Goal: Use online tool/utility: Utilize a website feature to perform a specific function

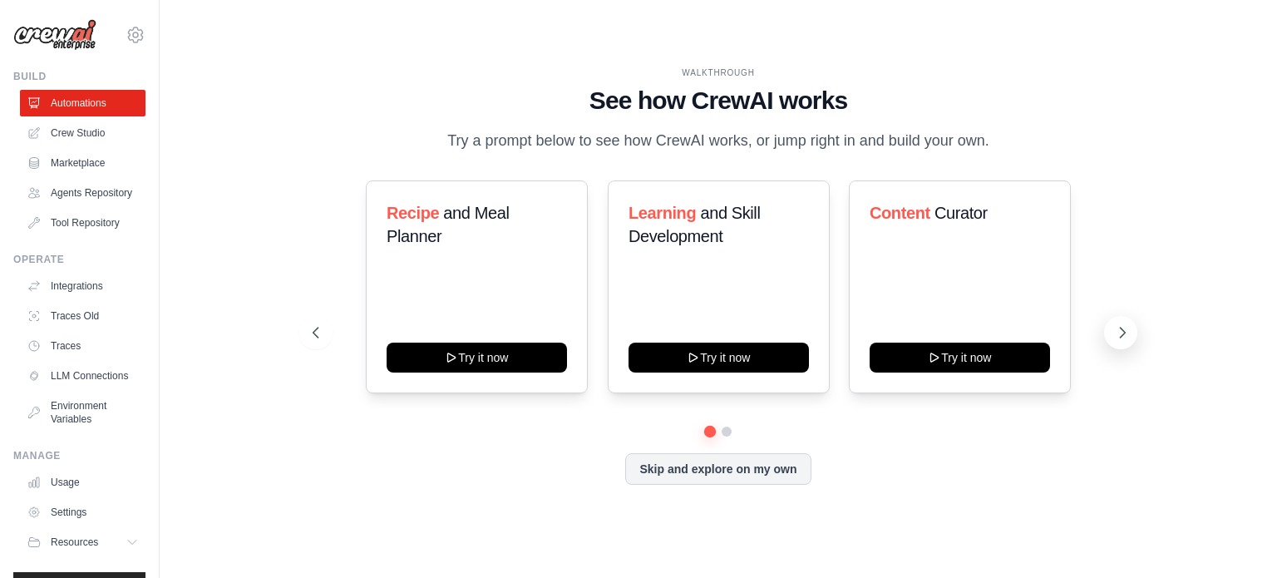
click at [1123, 331] on icon at bounding box center [1122, 332] width 17 height 17
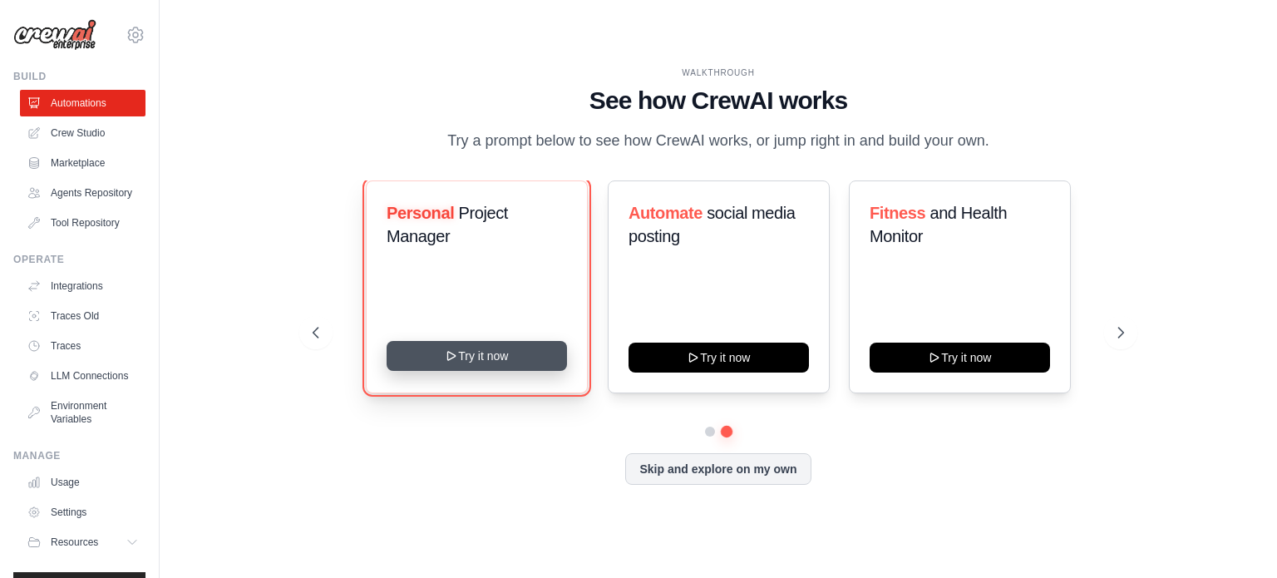
click at [483, 353] on button "Try it now" at bounding box center [477, 356] width 180 height 30
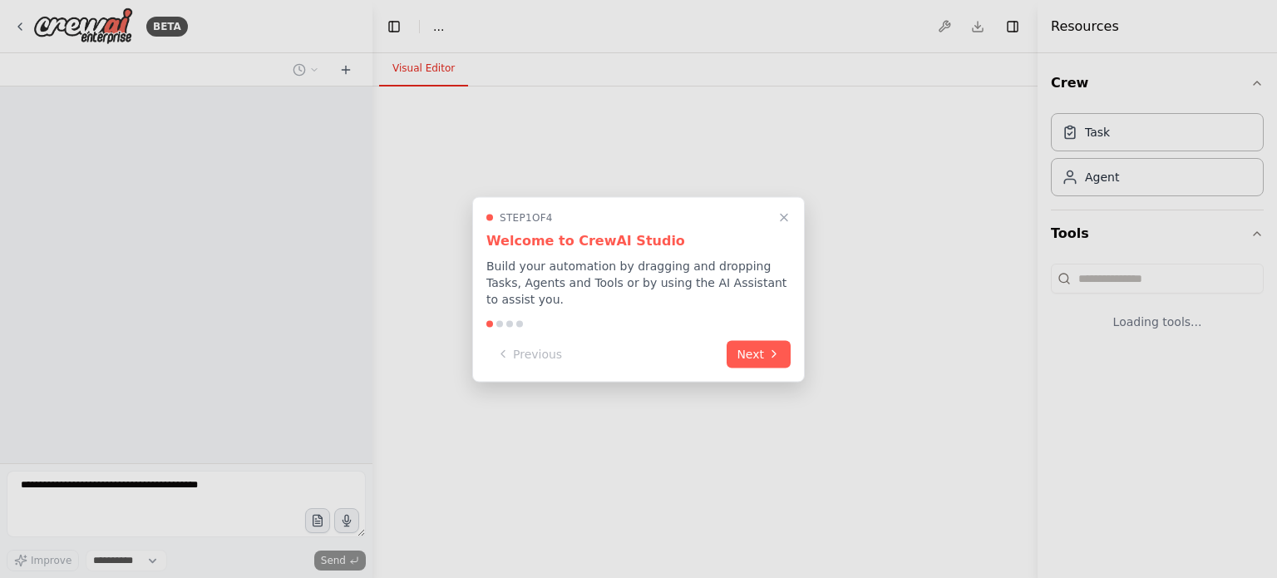
select select "****"
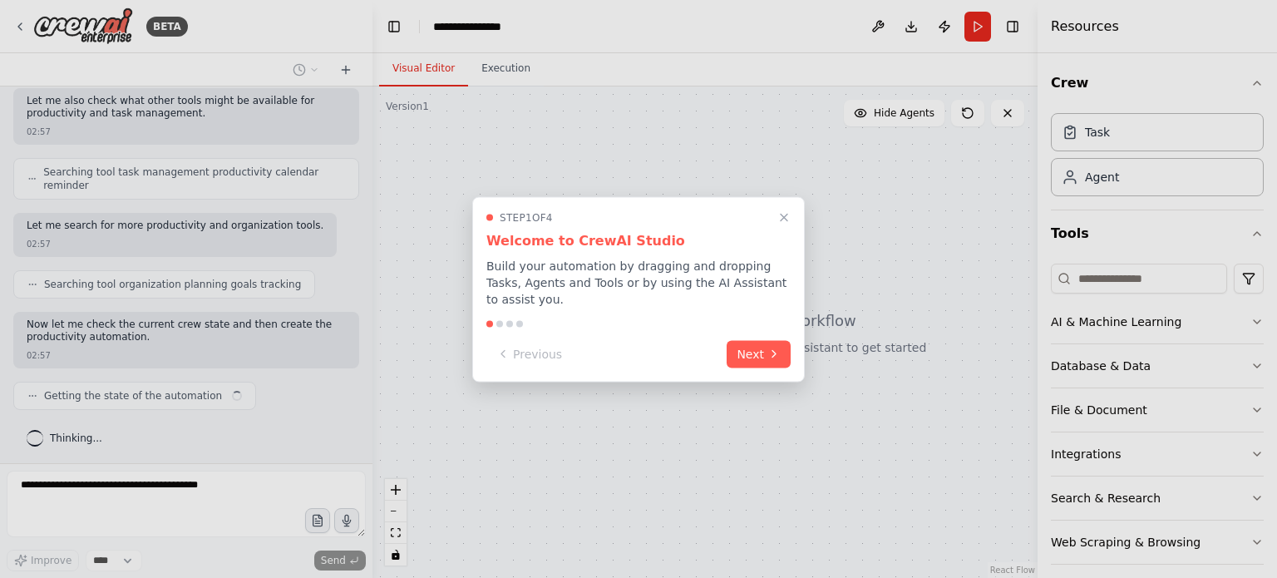
scroll to position [262, 0]
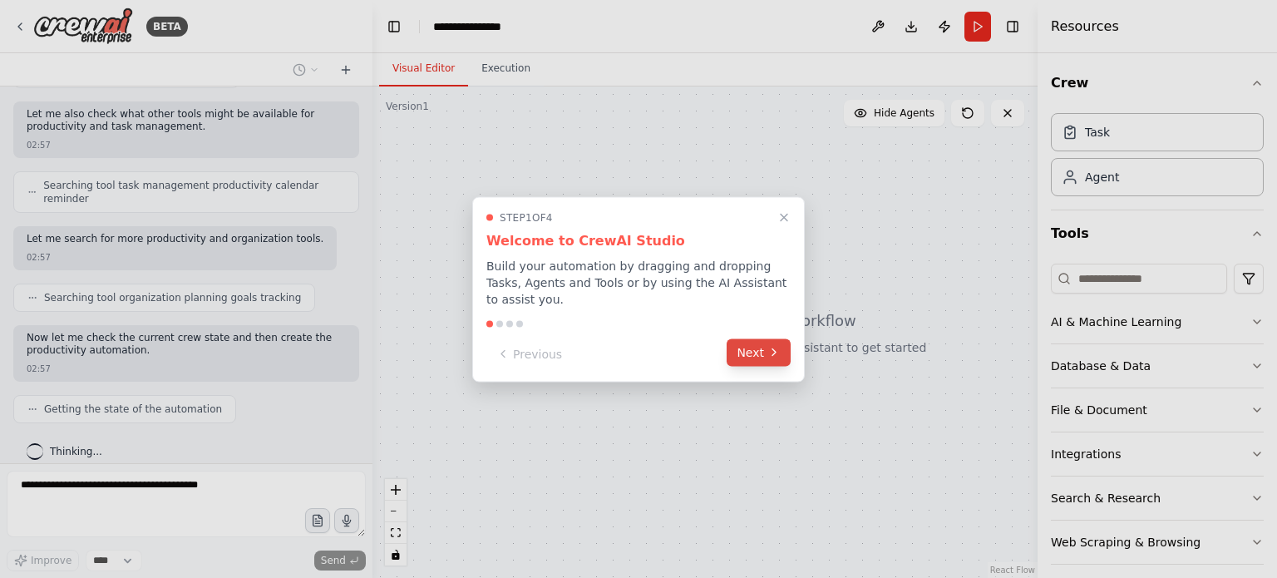
click at [752, 346] on button "Next" at bounding box center [759, 351] width 64 height 27
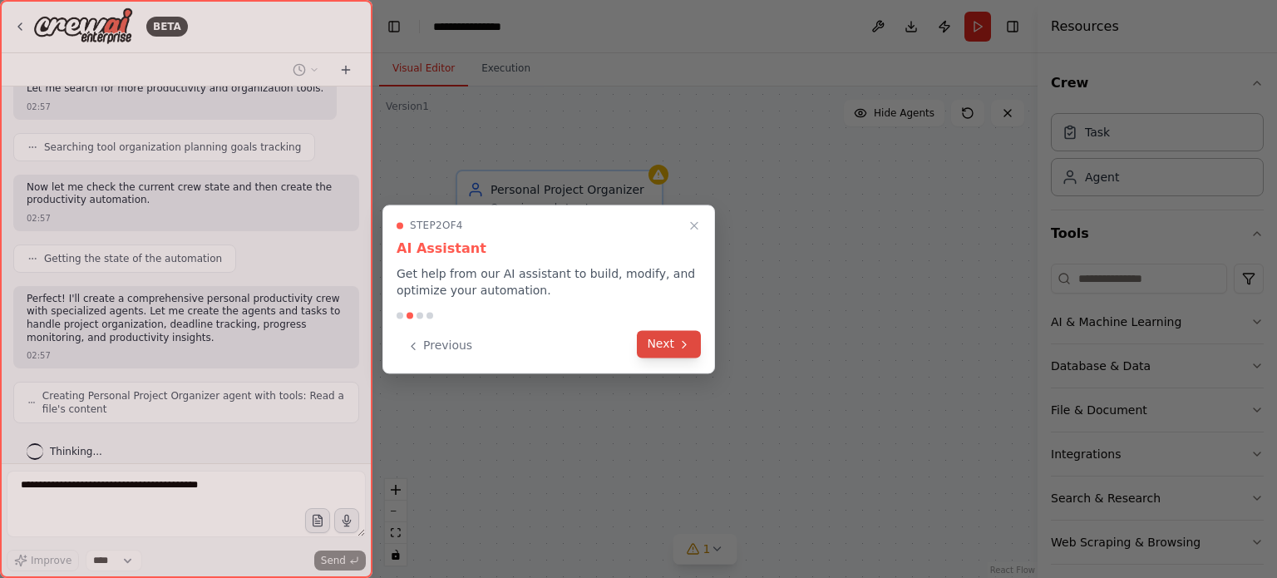
scroll to position [466, 0]
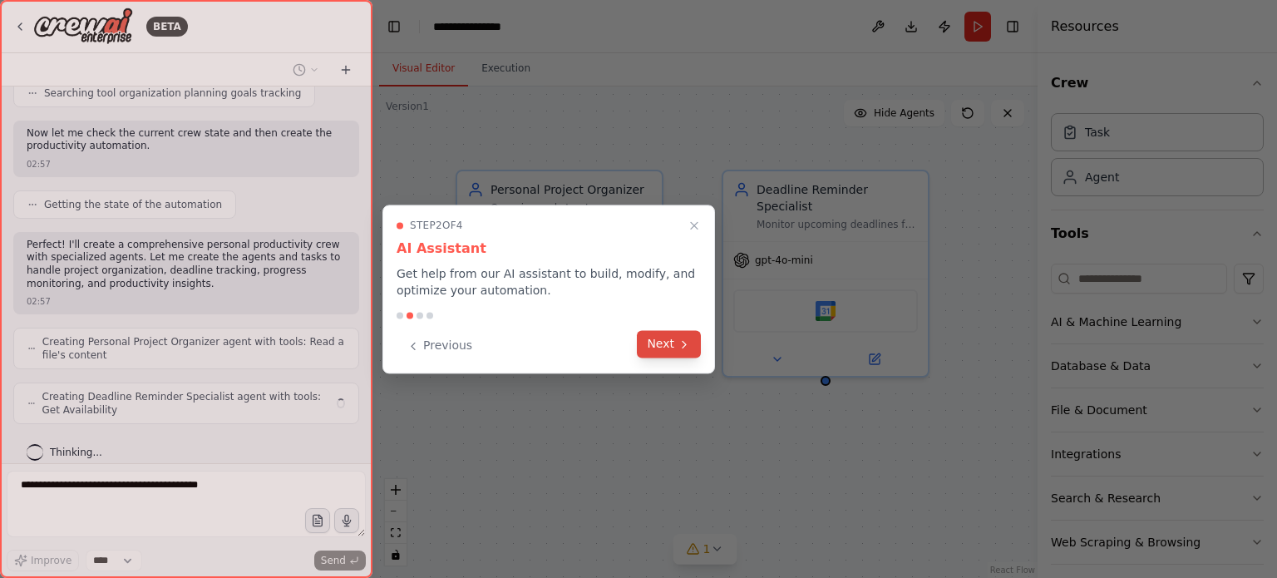
click at [660, 349] on button "Next" at bounding box center [669, 343] width 64 height 27
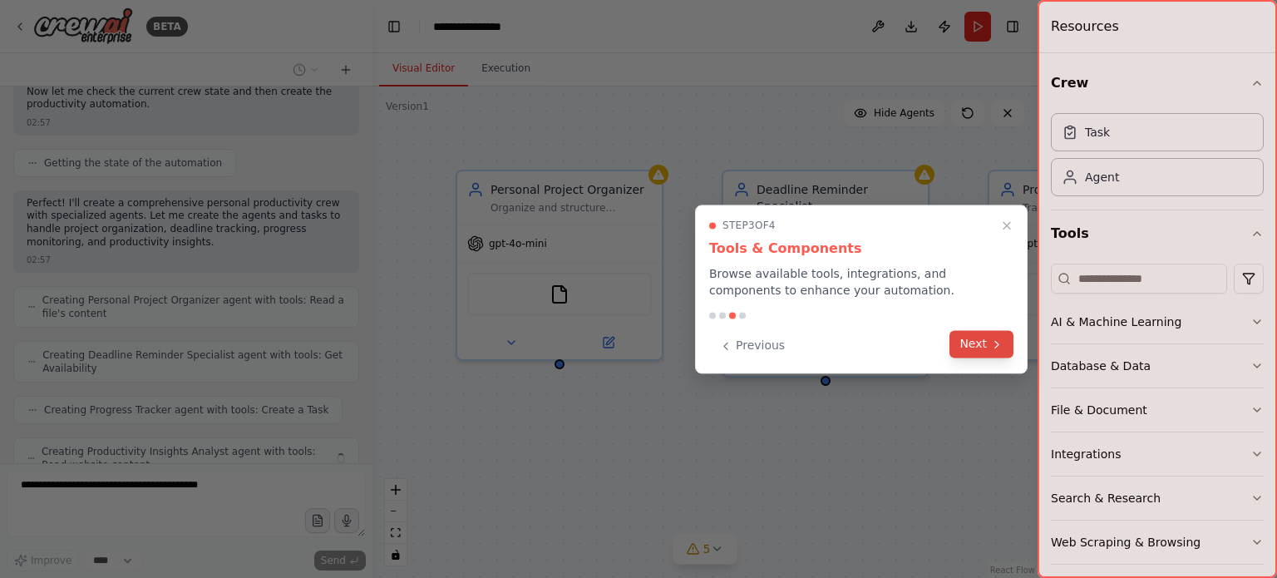
scroll to position [562, 0]
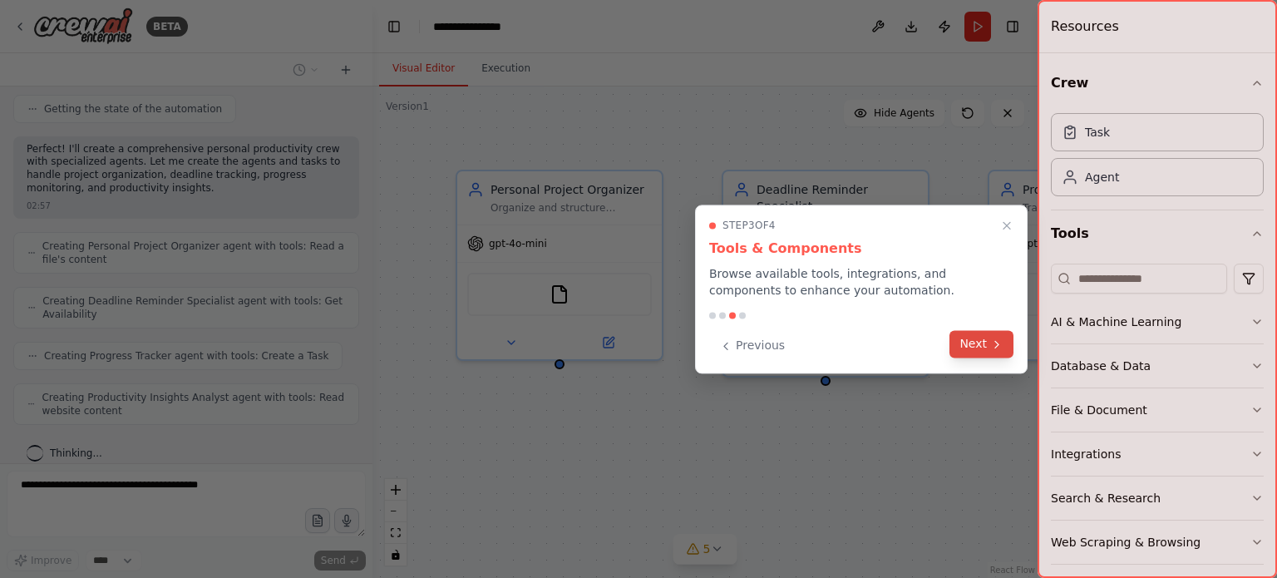
click at [979, 342] on button "Next" at bounding box center [982, 343] width 64 height 27
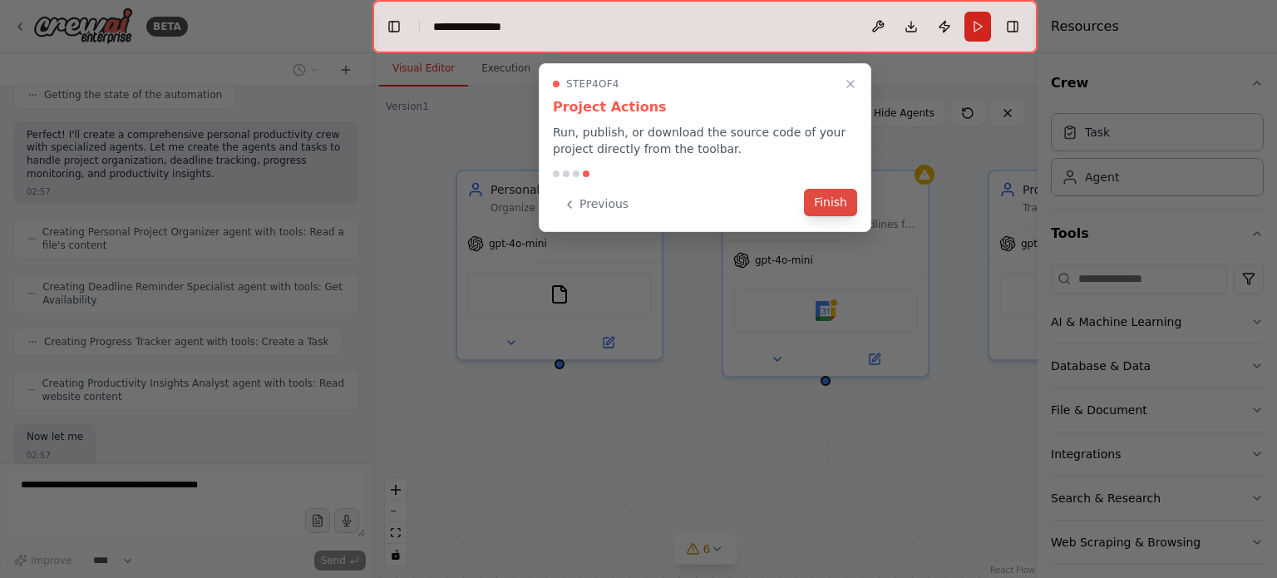
scroll to position [661, 0]
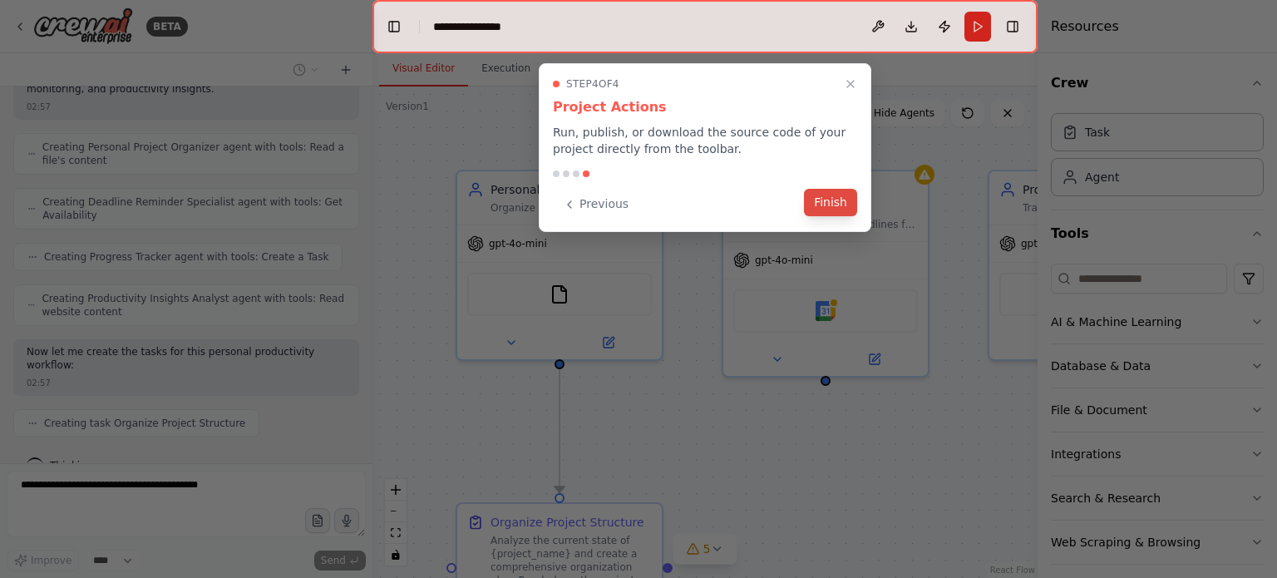
click at [828, 196] on button "Finish" at bounding box center [830, 202] width 53 height 27
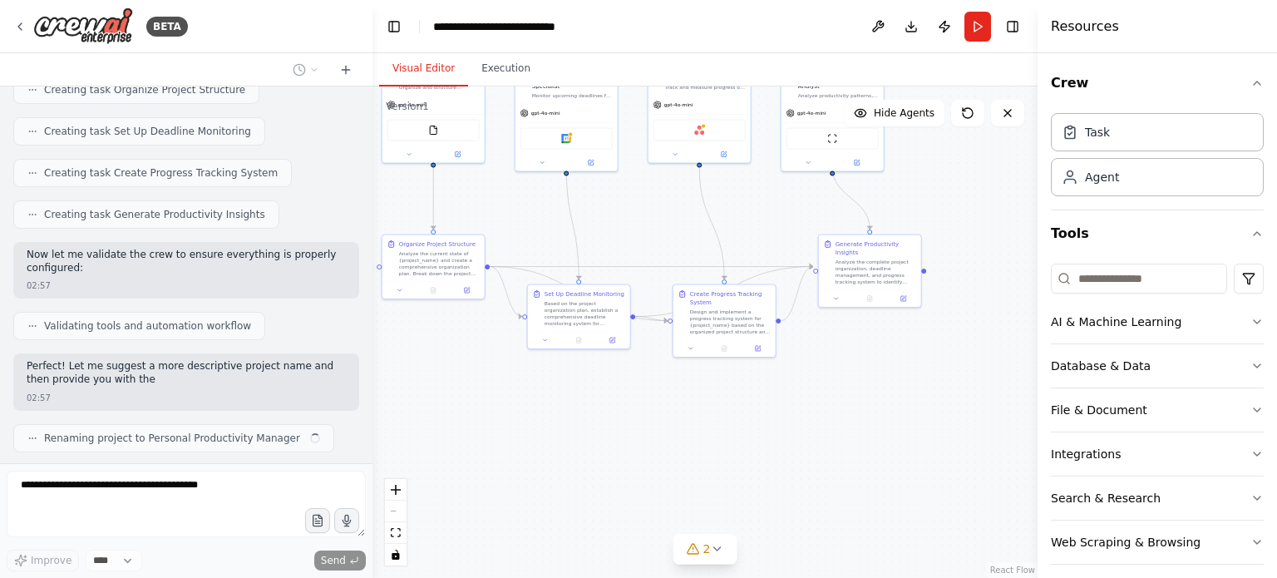
scroll to position [1007, 0]
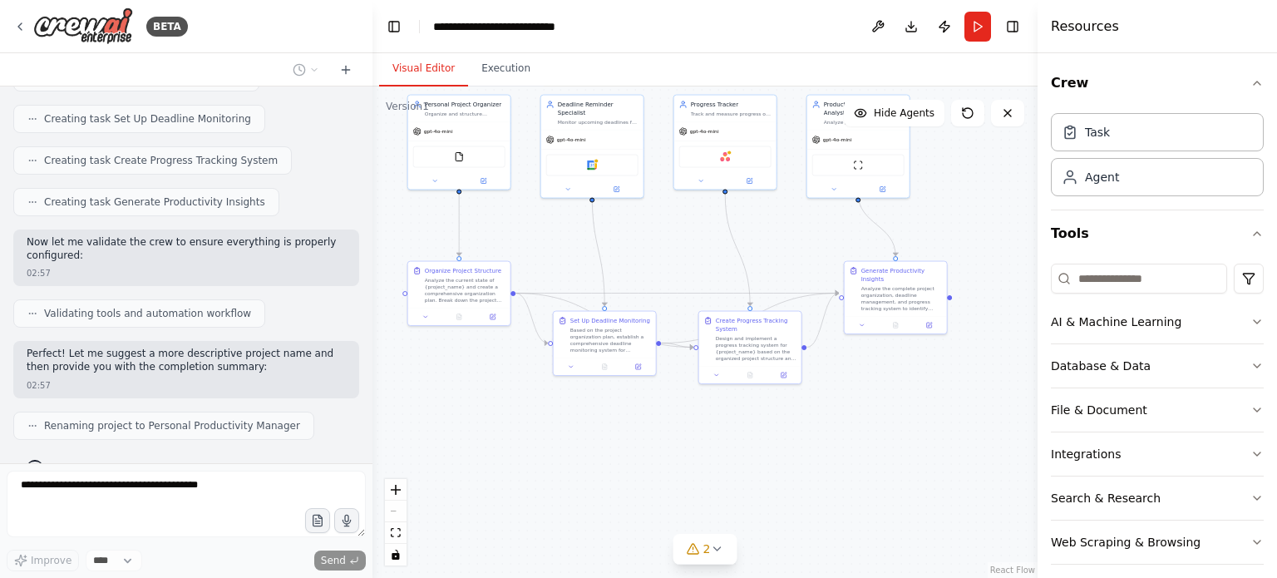
drag, startPoint x: 838, startPoint y: 392, endPoint x: 661, endPoint y: 232, distance: 238.4
click at [654, 227] on div ".deletable-edge-delete-btn { width: 20px; height: 20px; border: 0px solid #ffff…" at bounding box center [705, 331] width 665 height 491
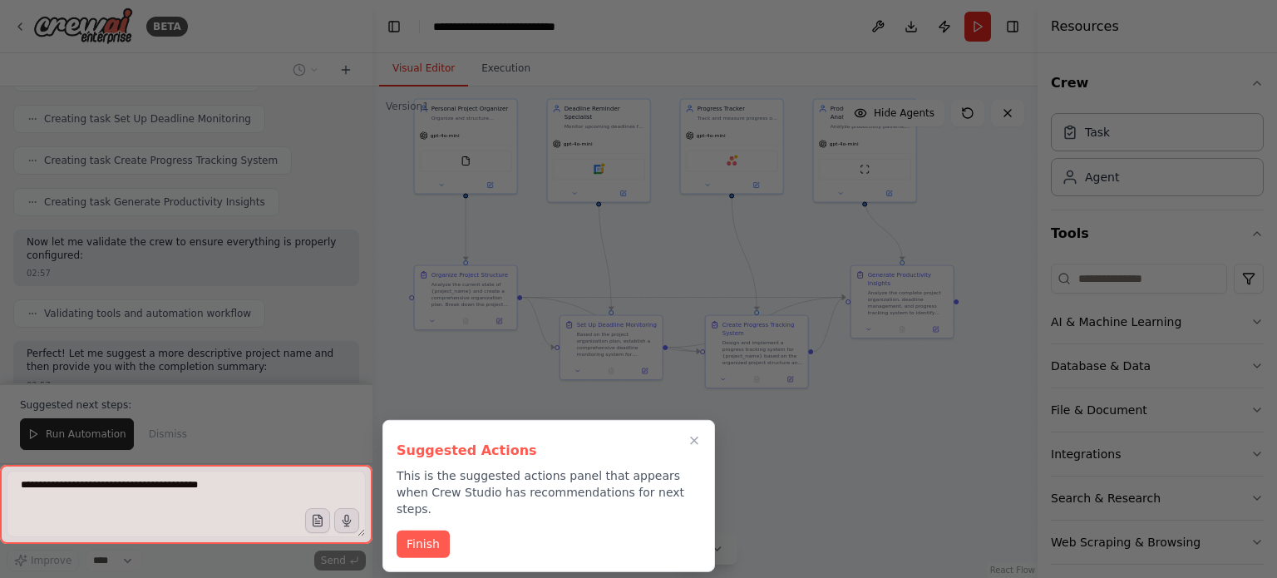
click at [718, 551] on div at bounding box center [638, 289] width 1277 height 578
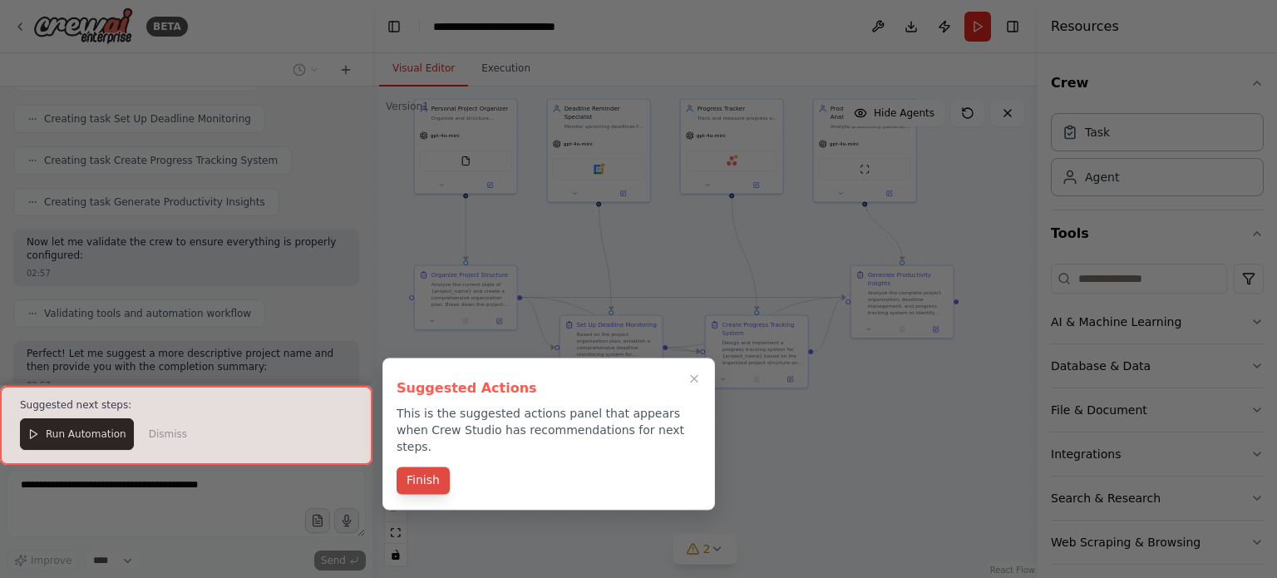
click at [416, 470] on button "Finish" at bounding box center [423, 479] width 53 height 27
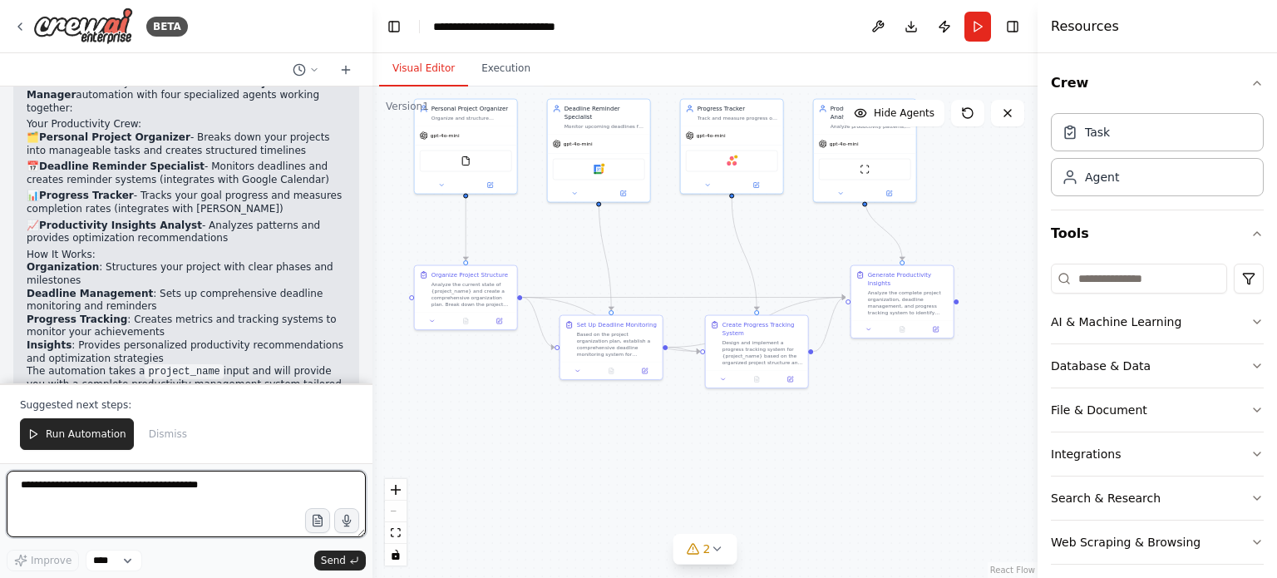
scroll to position [1473, 0]
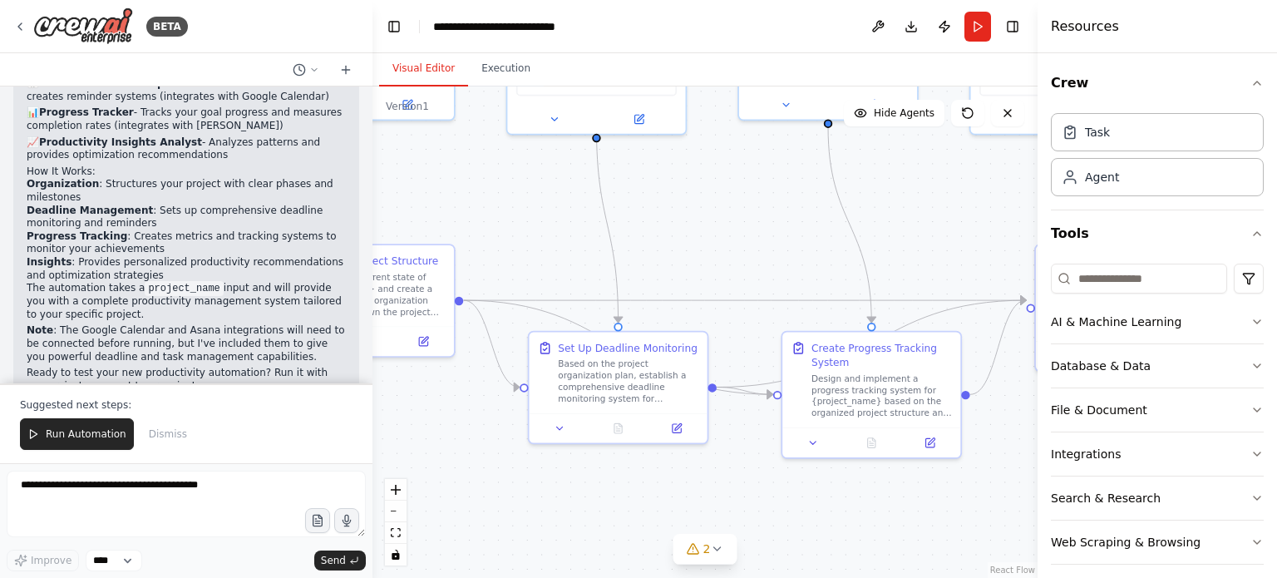
drag, startPoint x: 809, startPoint y: 259, endPoint x: 957, endPoint y: 239, distance: 149.5
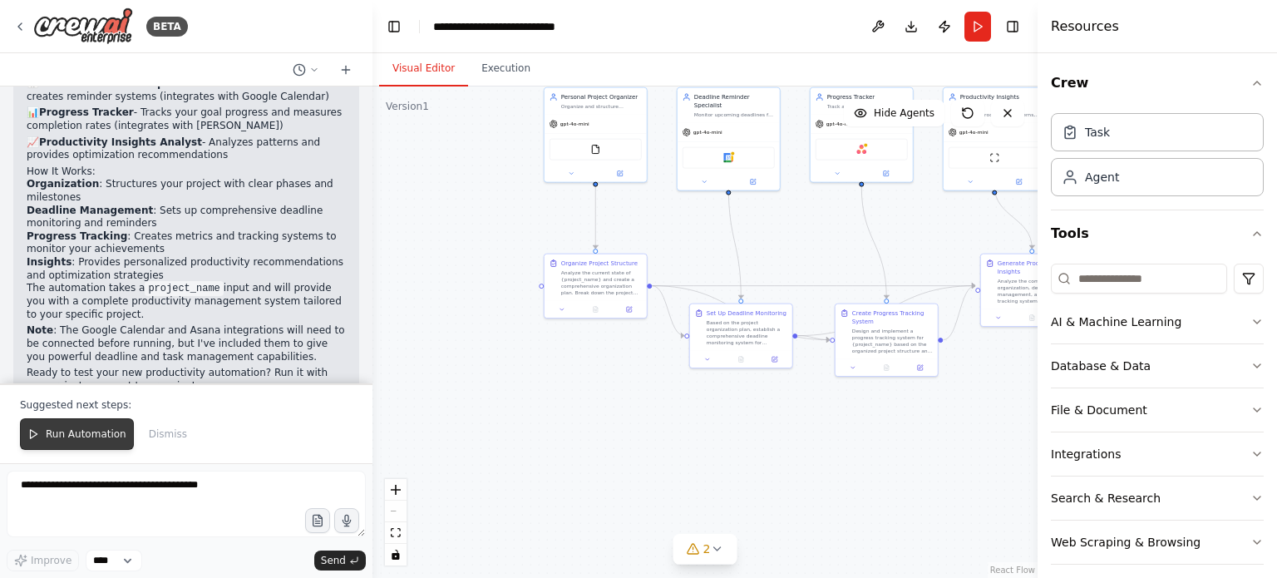
click at [80, 440] on span "Run Automation" at bounding box center [86, 433] width 81 height 13
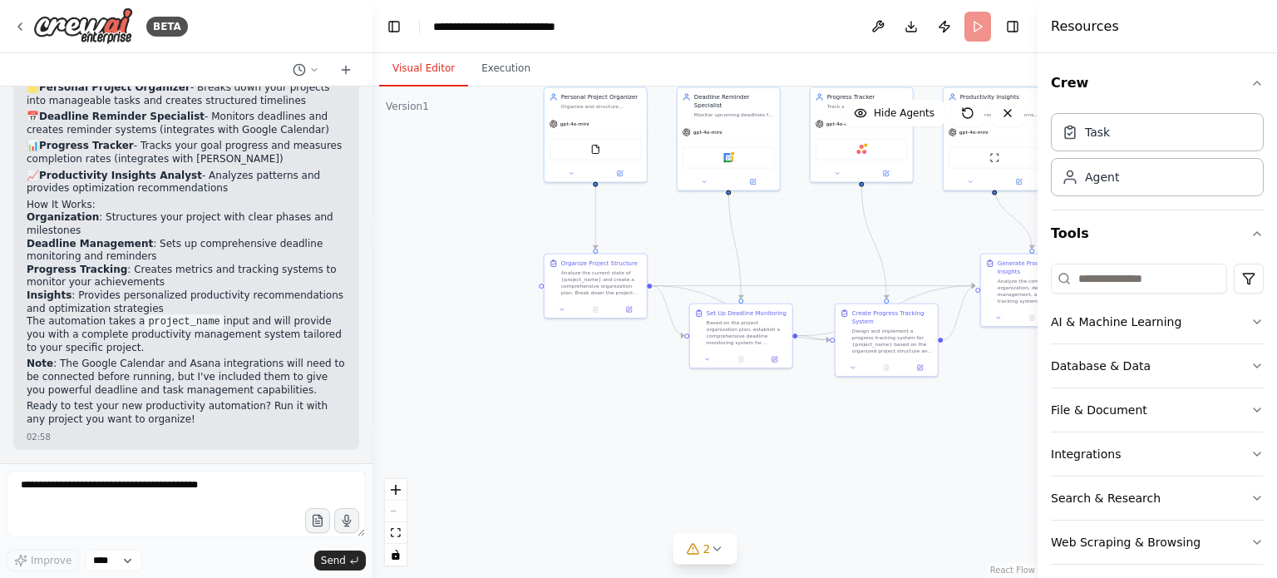
scroll to position [1394, 0]
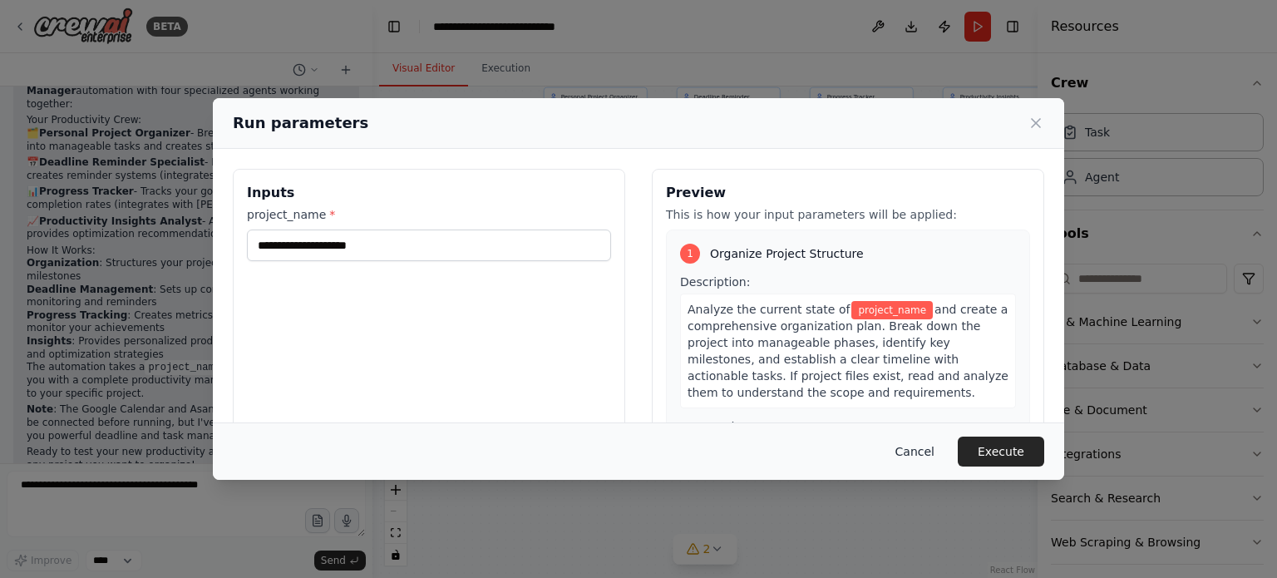
click at [925, 448] on button "Cancel" at bounding box center [915, 452] width 66 height 30
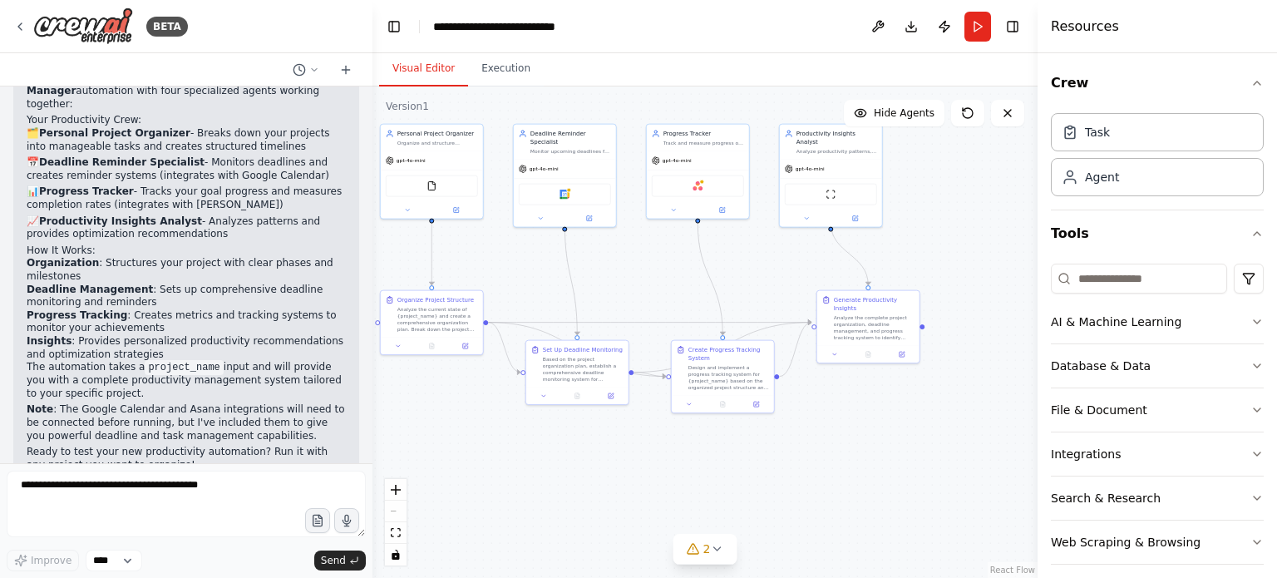
drag, startPoint x: 693, startPoint y: 385, endPoint x: 518, endPoint y: 340, distance: 180.3
click at [498, 68] on button "Execution" at bounding box center [506, 69] width 76 height 35
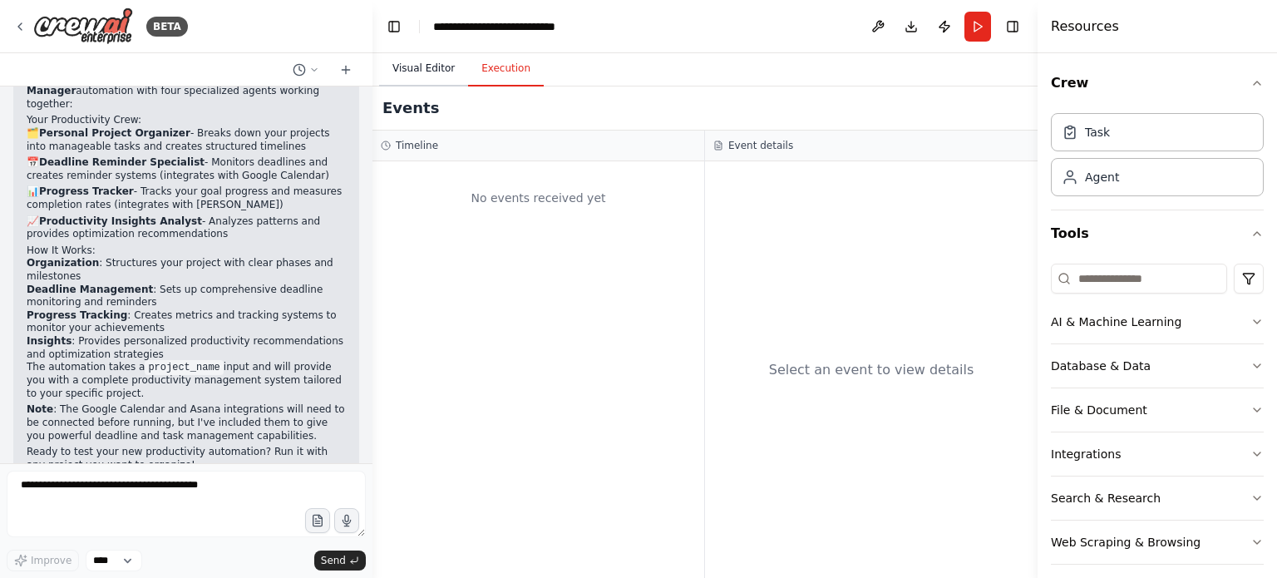
click at [409, 63] on button "Visual Editor" at bounding box center [423, 69] width 89 height 35
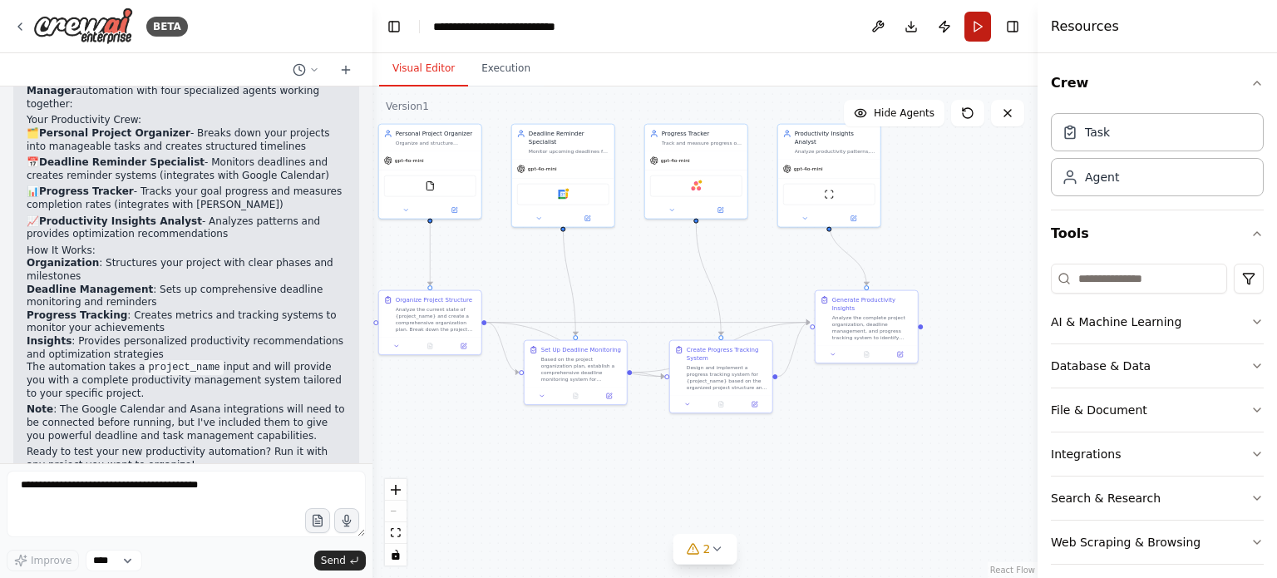
click at [977, 20] on button "Run" at bounding box center [978, 27] width 27 height 30
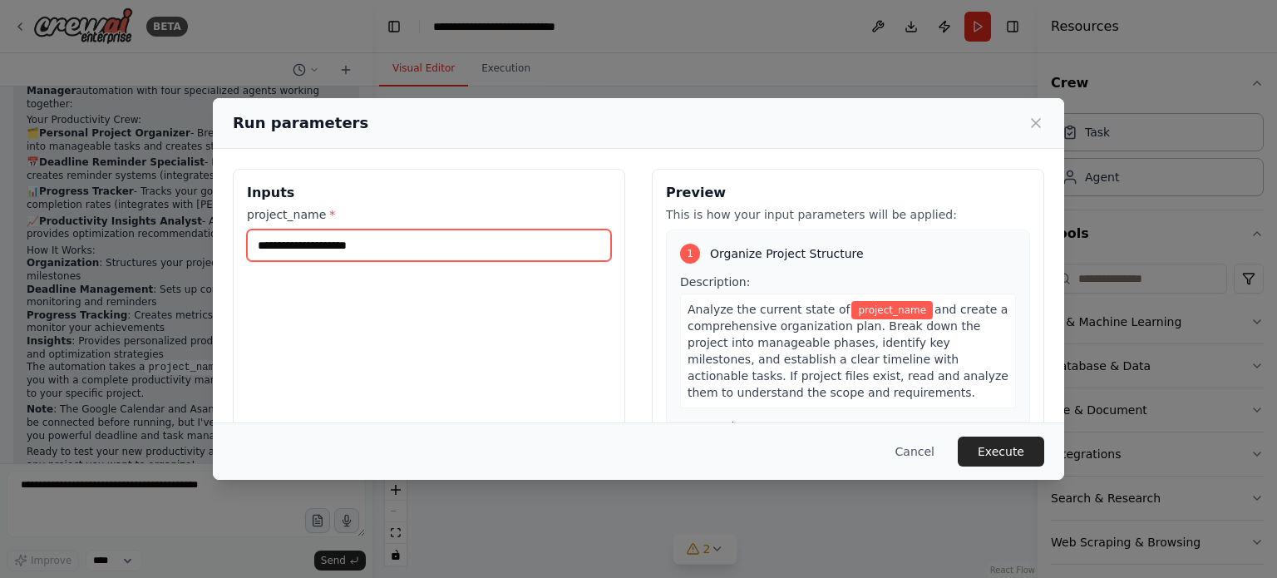
click at [386, 240] on input "project_name *" at bounding box center [429, 245] width 364 height 32
click at [920, 452] on button "Cancel" at bounding box center [915, 452] width 66 height 30
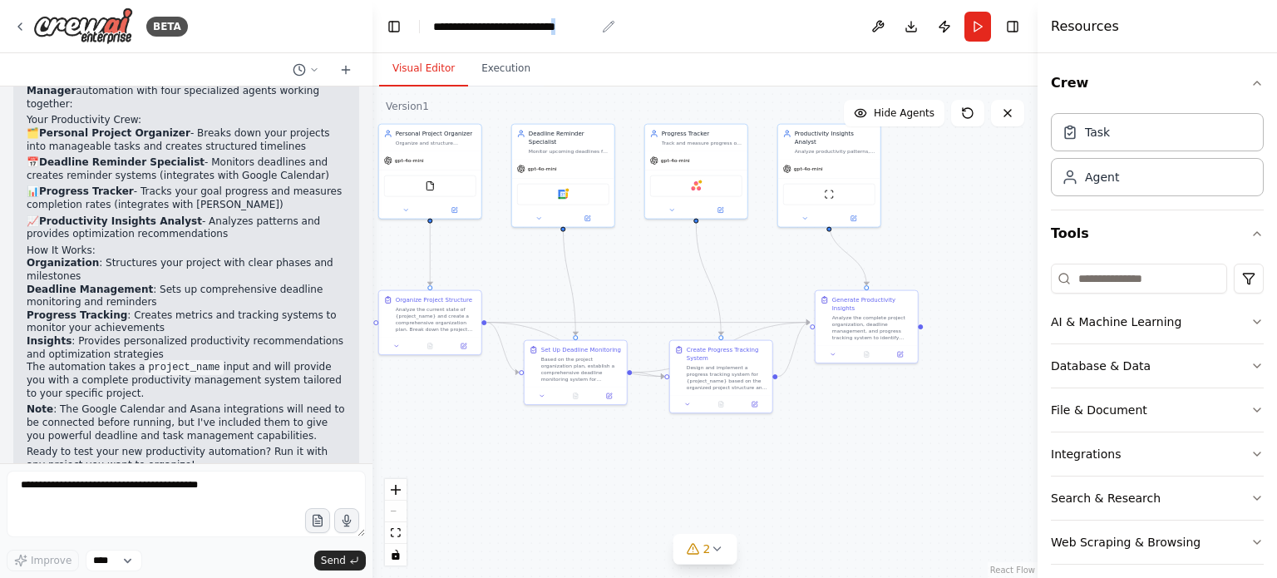
drag, startPoint x: 607, startPoint y: 22, endPoint x: 589, endPoint y: 23, distance: 18.4
click at [589, 23] on header "**********" at bounding box center [705, 26] width 665 height 53
drag, startPoint x: 433, startPoint y: 26, endPoint x: 674, endPoint y: 15, distance: 240.5
click at [674, 15] on header "**********" at bounding box center [705, 26] width 665 height 53
copy div "**********"
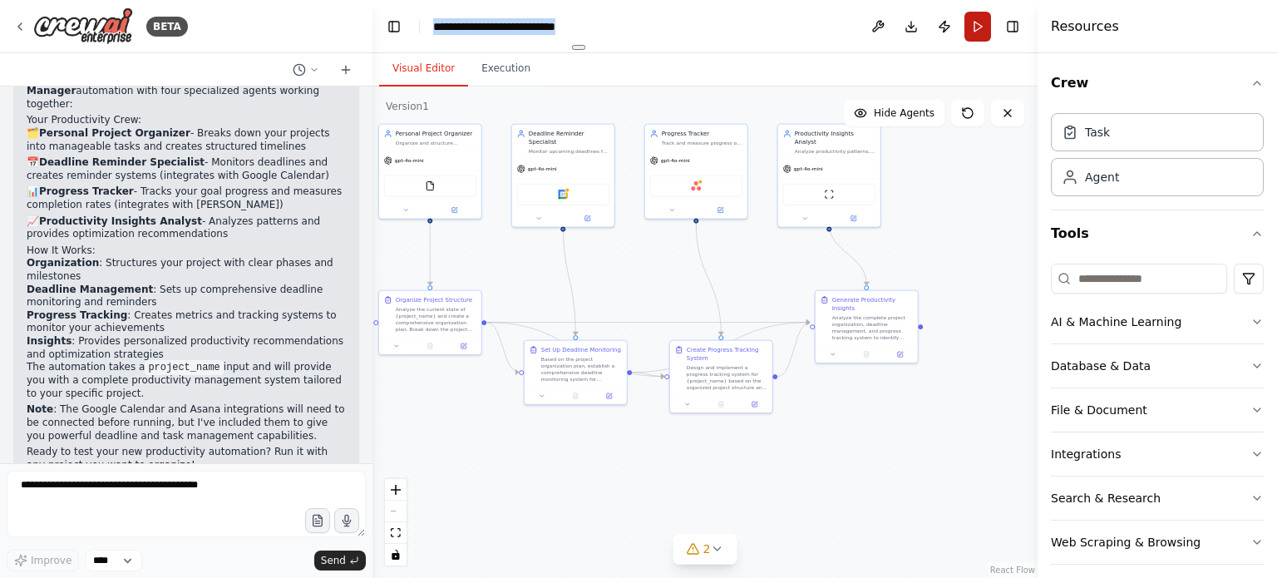
click at [976, 24] on button "Run" at bounding box center [978, 27] width 27 height 30
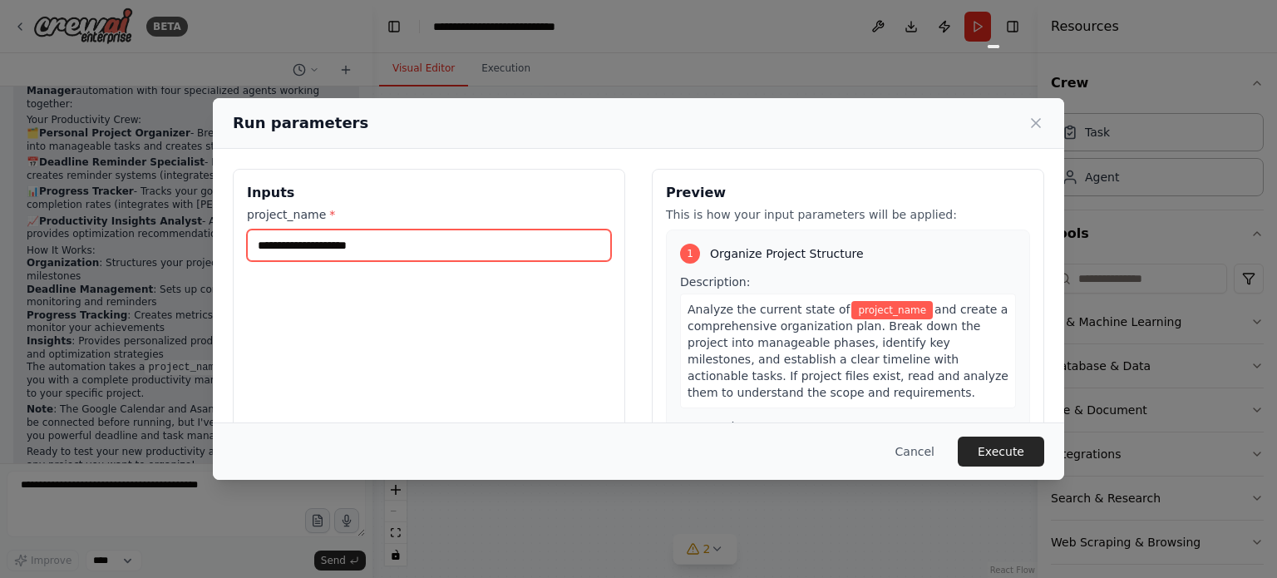
drag, startPoint x: 476, startPoint y: 252, endPoint x: 198, endPoint y: 249, distance: 277.7
click at [198, 249] on div "Run parameters Inputs project_name * Preview This is how your input parameters …" at bounding box center [638, 289] width 1277 height 578
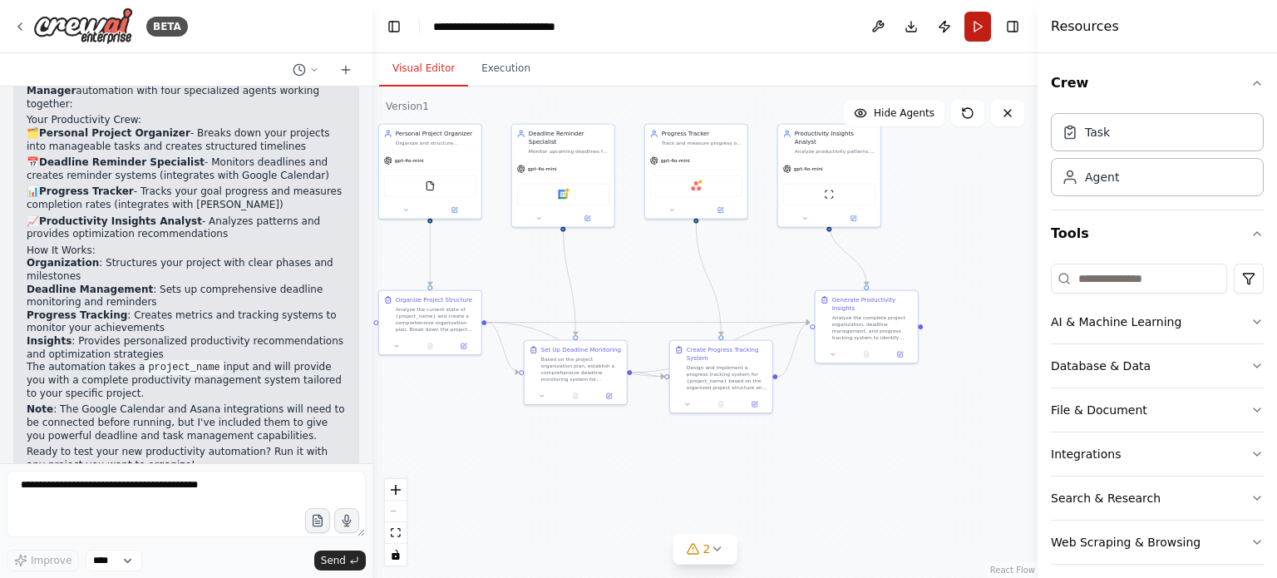
click at [985, 22] on button "Run" at bounding box center [978, 27] width 27 height 30
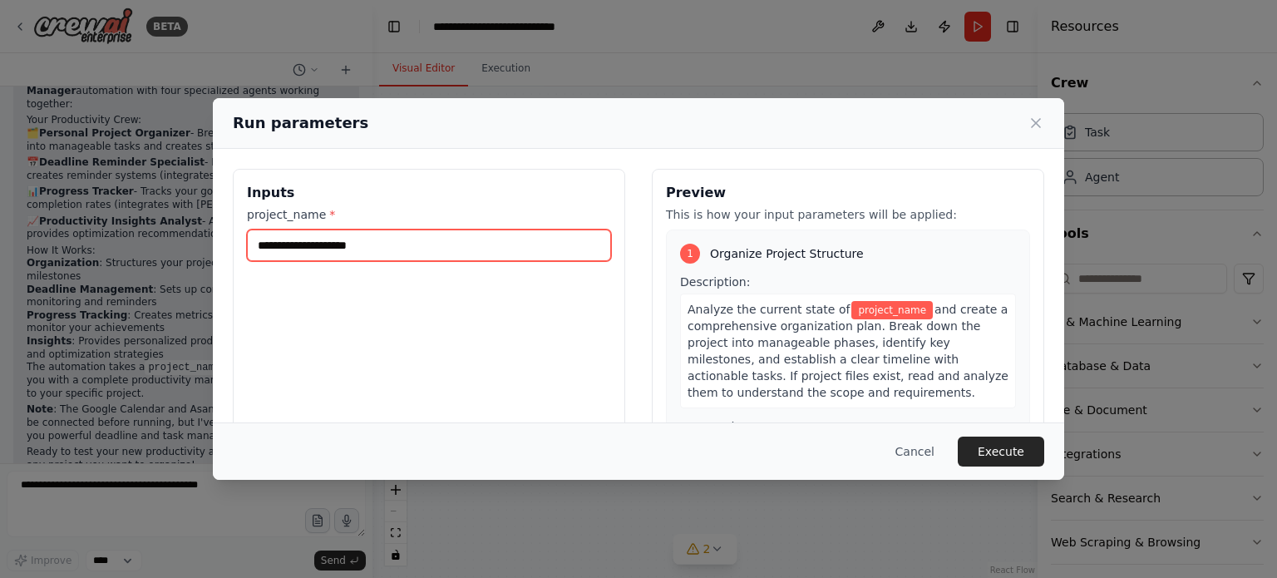
paste input "**********"
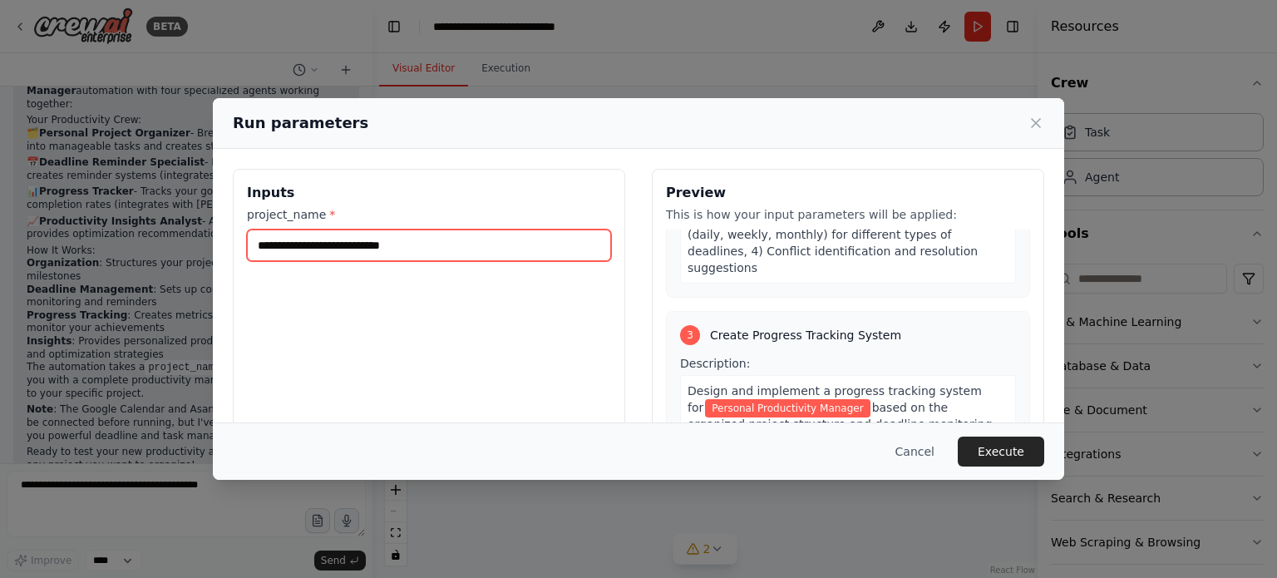
scroll to position [665, 0]
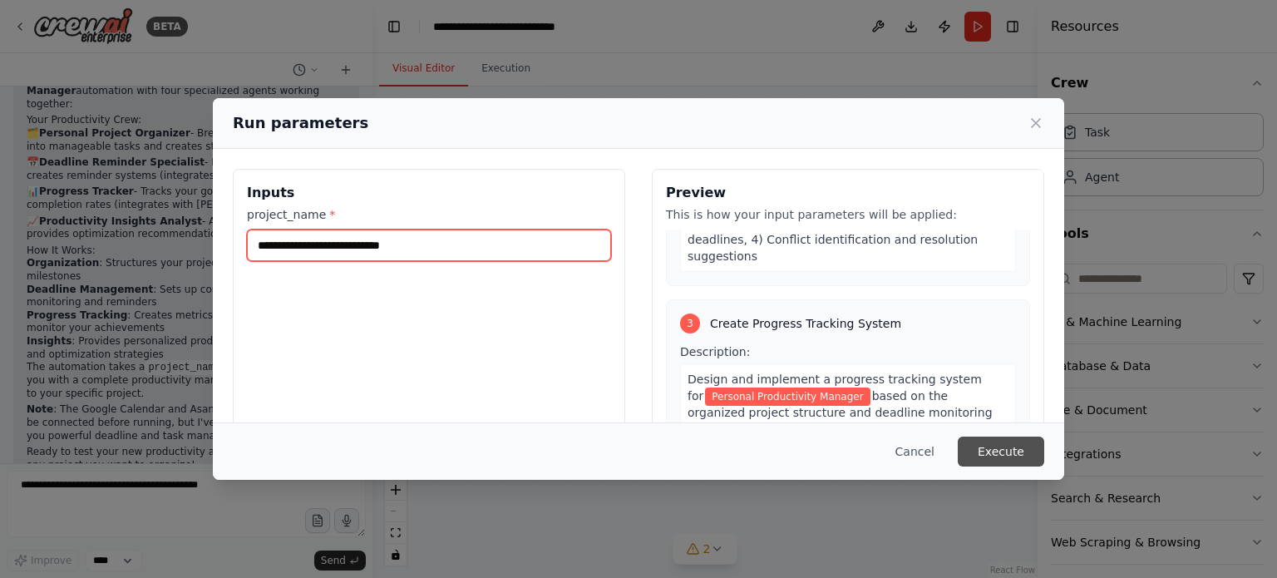
type input "**********"
click at [1000, 454] on button "Execute" at bounding box center [1001, 452] width 86 height 30
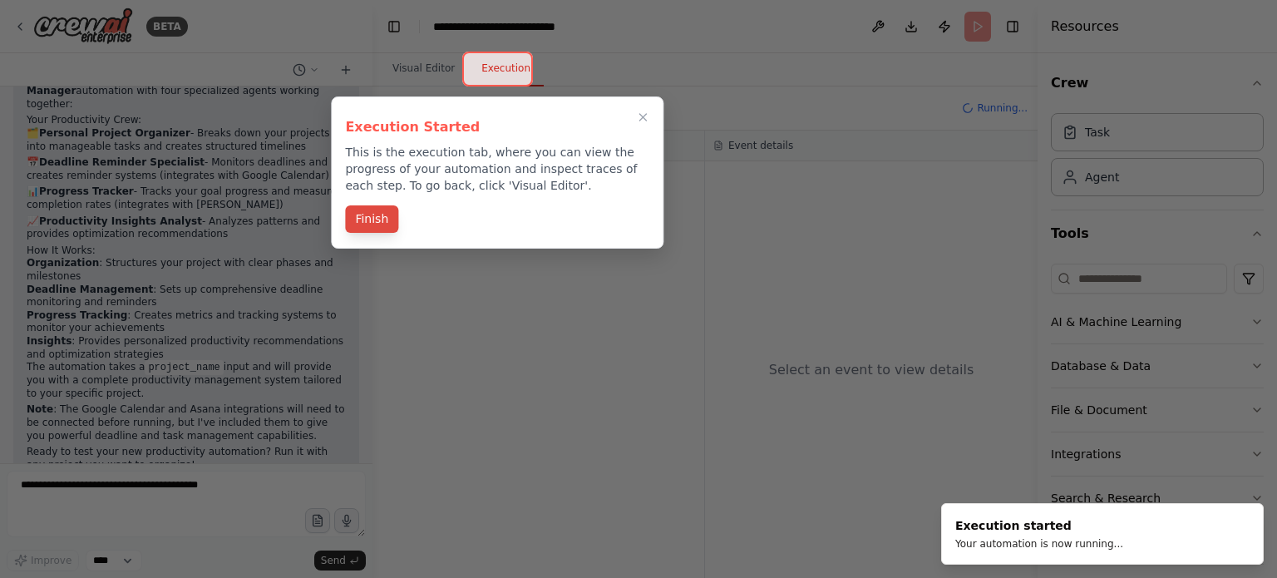
click at [372, 207] on button "Finish" at bounding box center [371, 218] width 53 height 27
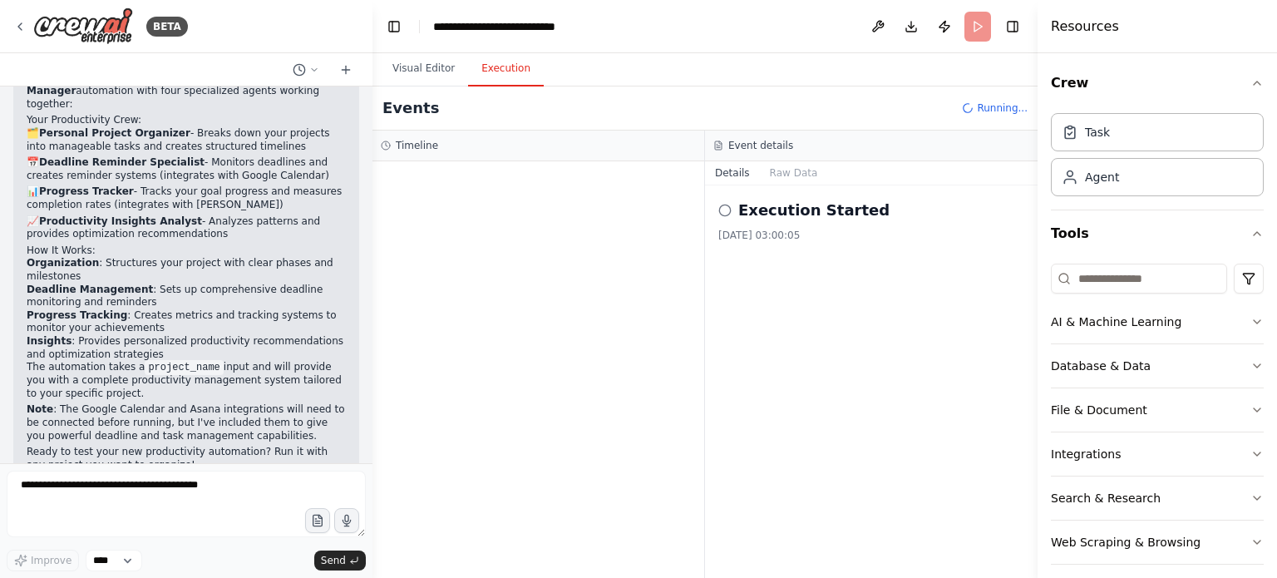
click at [727, 213] on icon at bounding box center [724, 210] width 13 height 13
click at [729, 207] on circle at bounding box center [724, 210] width 11 height 11
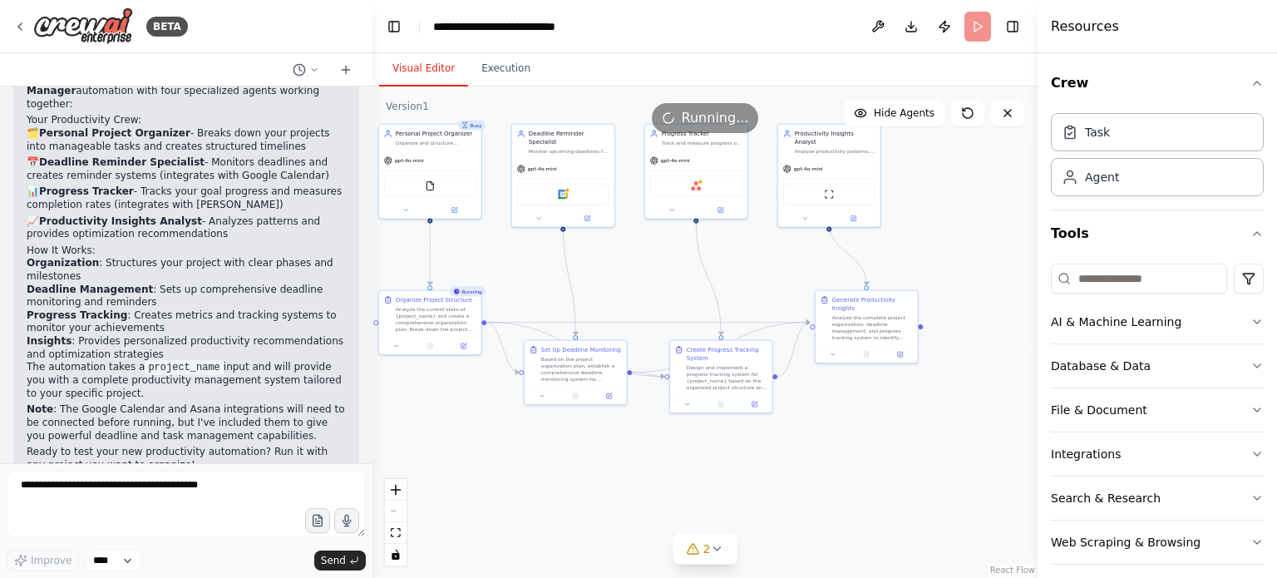
click at [402, 62] on button "Visual Editor" at bounding box center [423, 69] width 89 height 35
click at [502, 69] on button "Execution" at bounding box center [506, 69] width 76 height 35
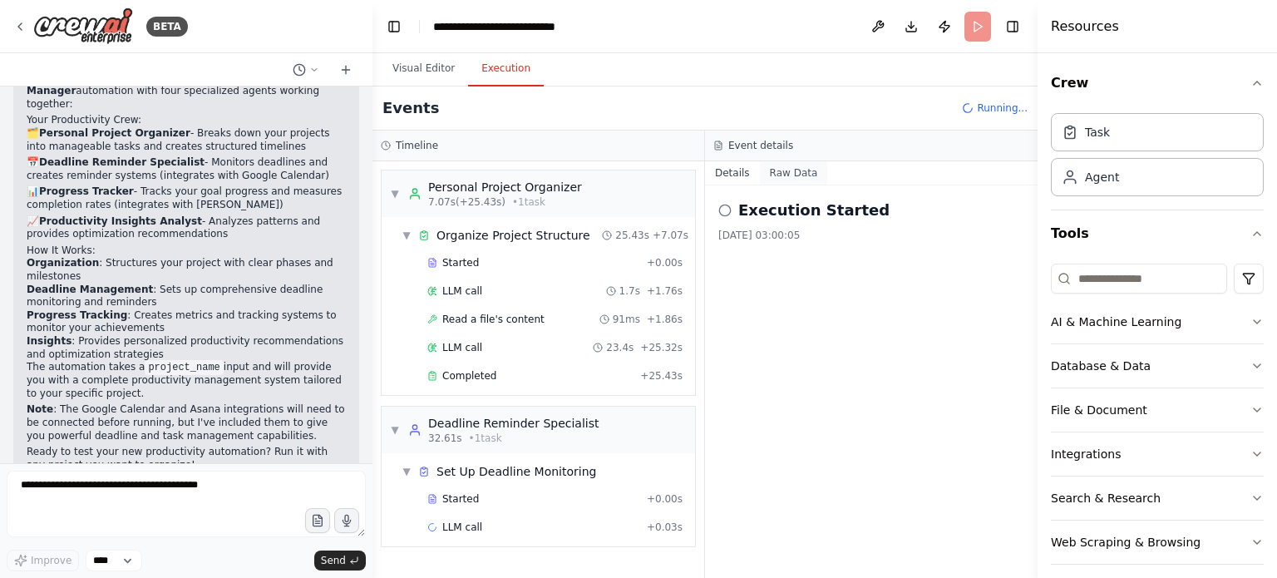
click at [778, 168] on button "Raw Data" at bounding box center [794, 172] width 68 height 23
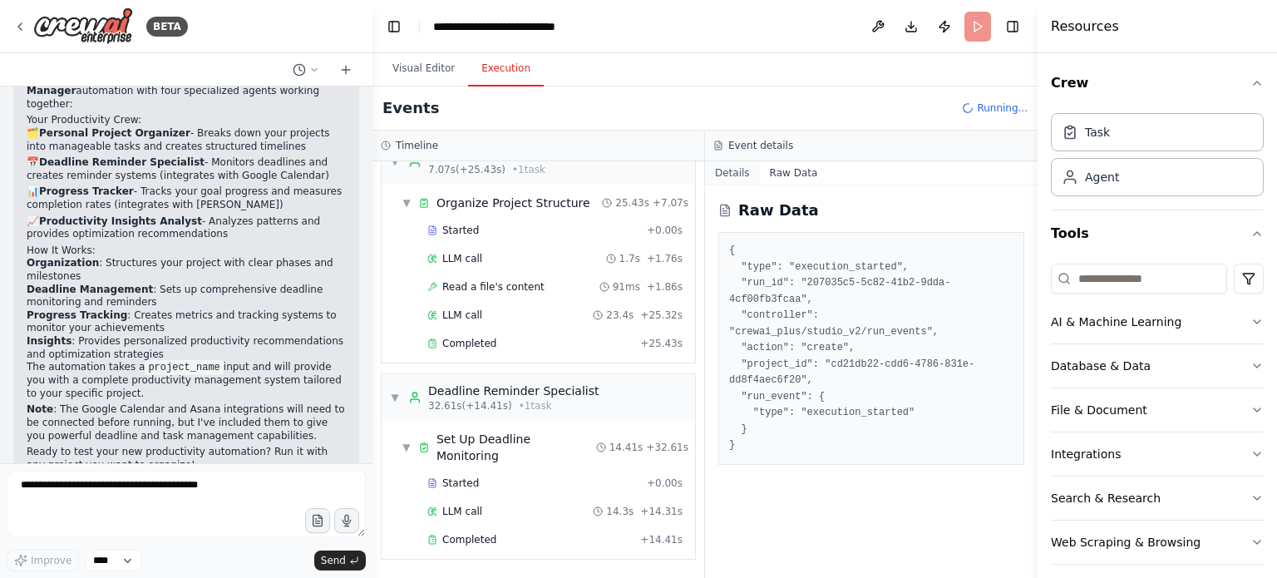
scroll to position [162, 0]
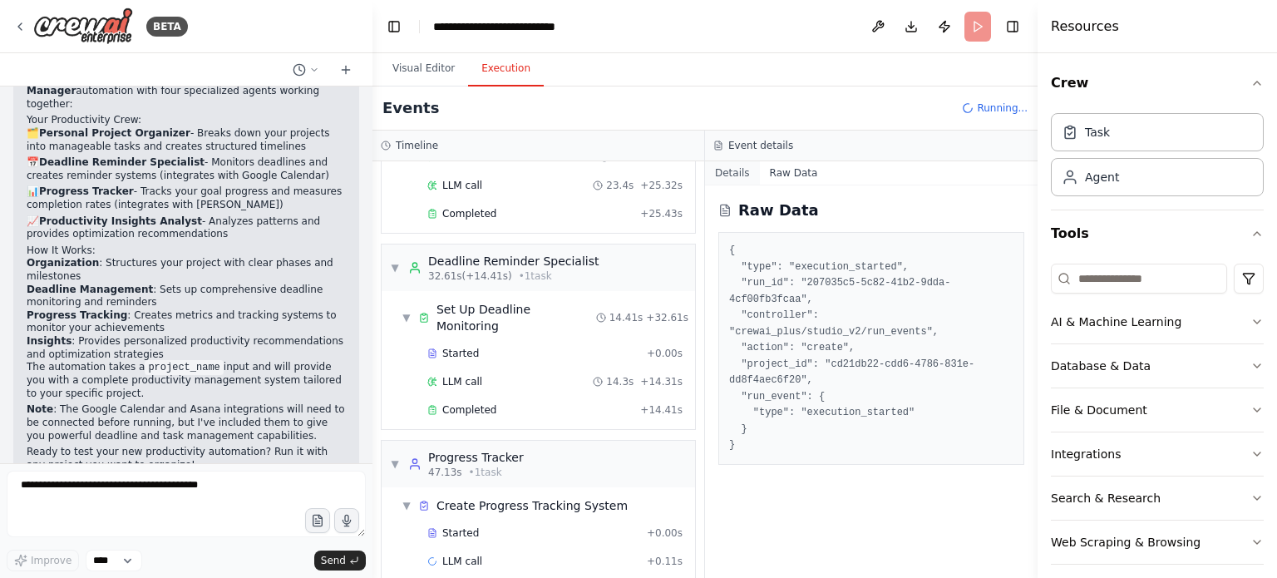
click at [725, 172] on button "Details" at bounding box center [732, 172] width 55 height 23
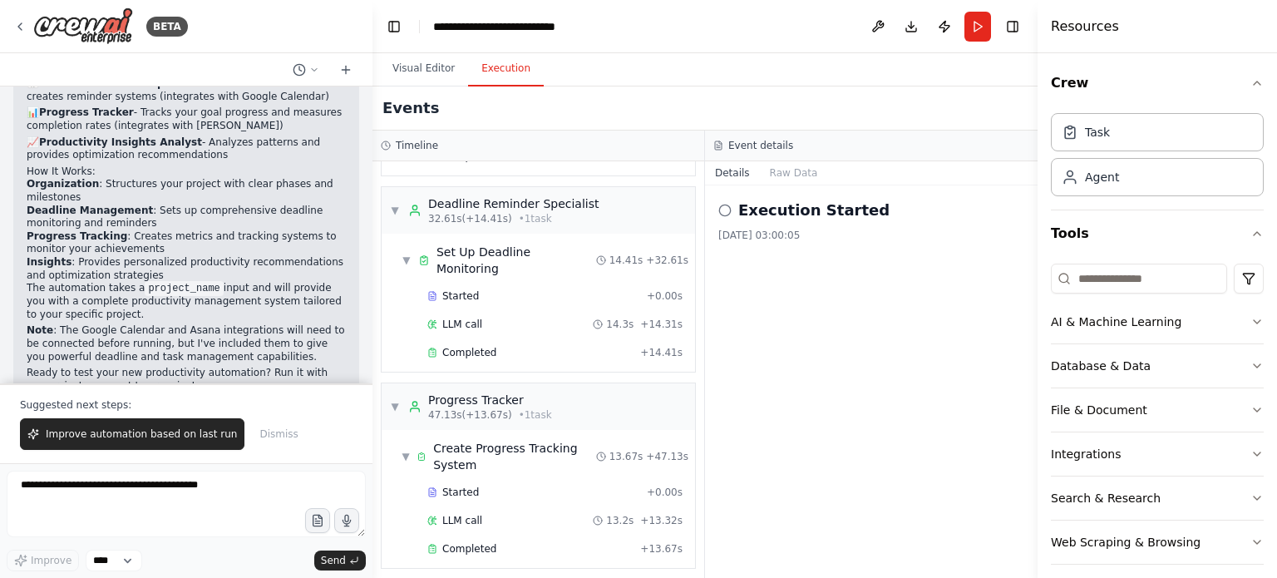
scroll to position [0, 0]
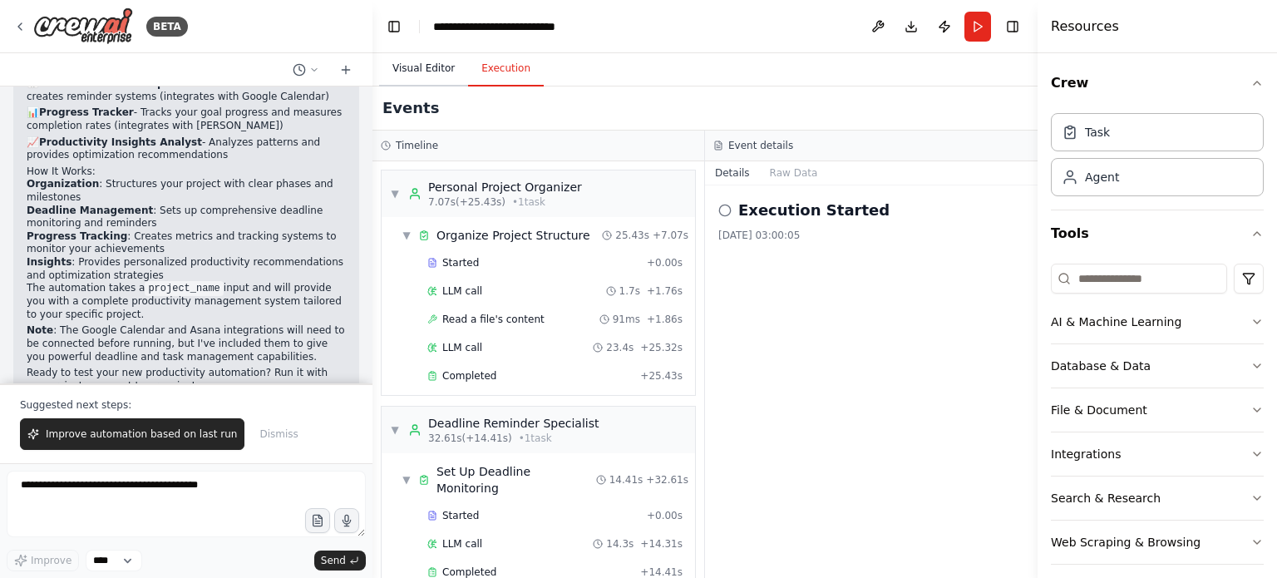
click at [425, 74] on button "Visual Editor" at bounding box center [423, 69] width 89 height 35
click at [512, 64] on button "Execution" at bounding box center [506, 69] width 76 height 35
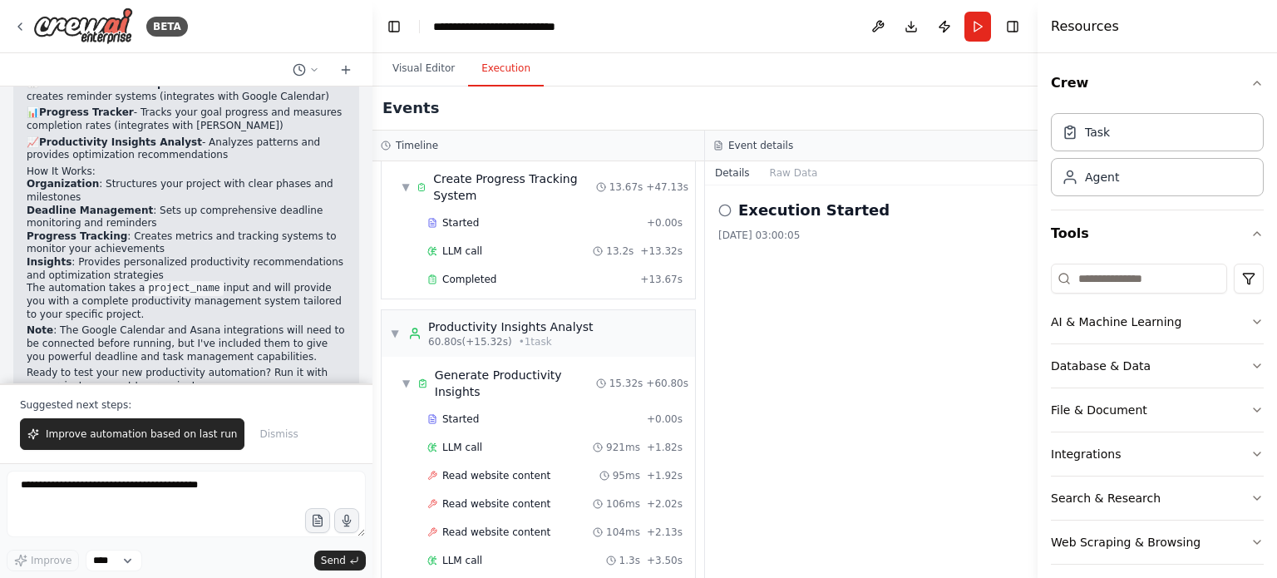
scroll to position [552, 0]
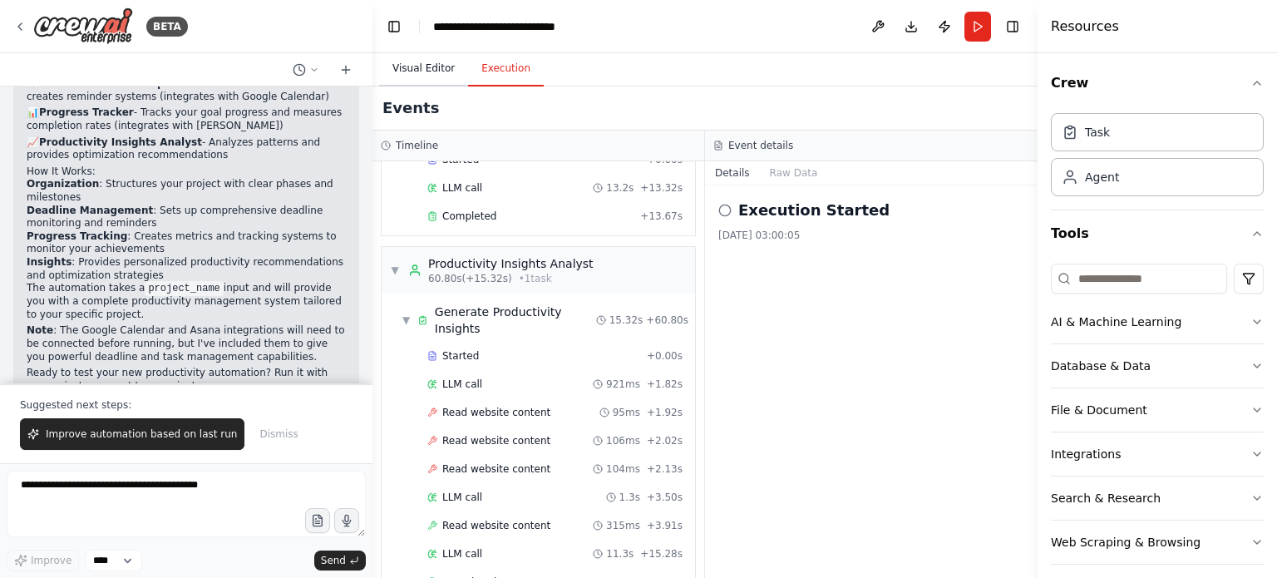
click at [422, 66] on button "Visual Editor" at bounding box center [423, 69] width 89 height 35
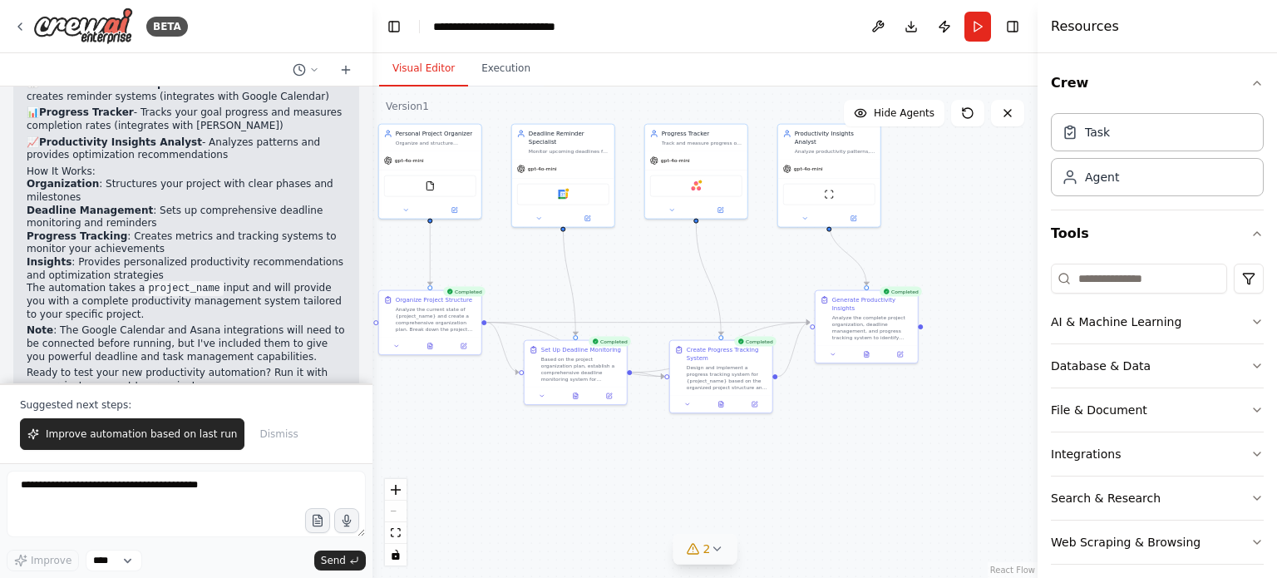
click at [718, 554] on icon at bounding box center [716, 548] width 13 height 13
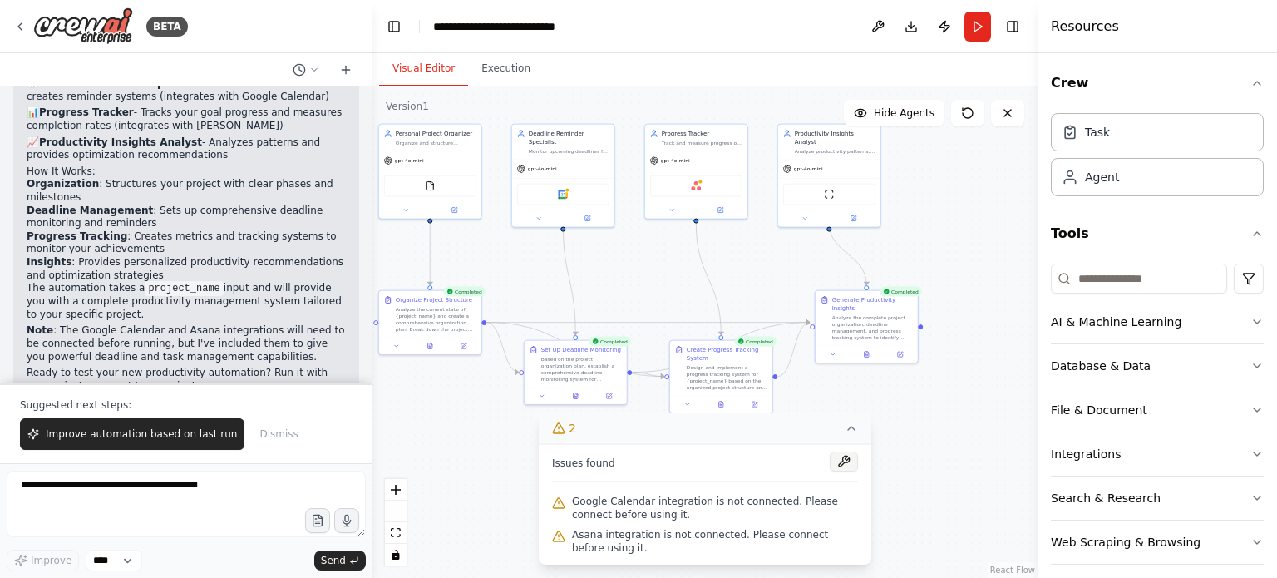
click at [845, 459] on button at bounding box center [844, 462] width 28 height 20
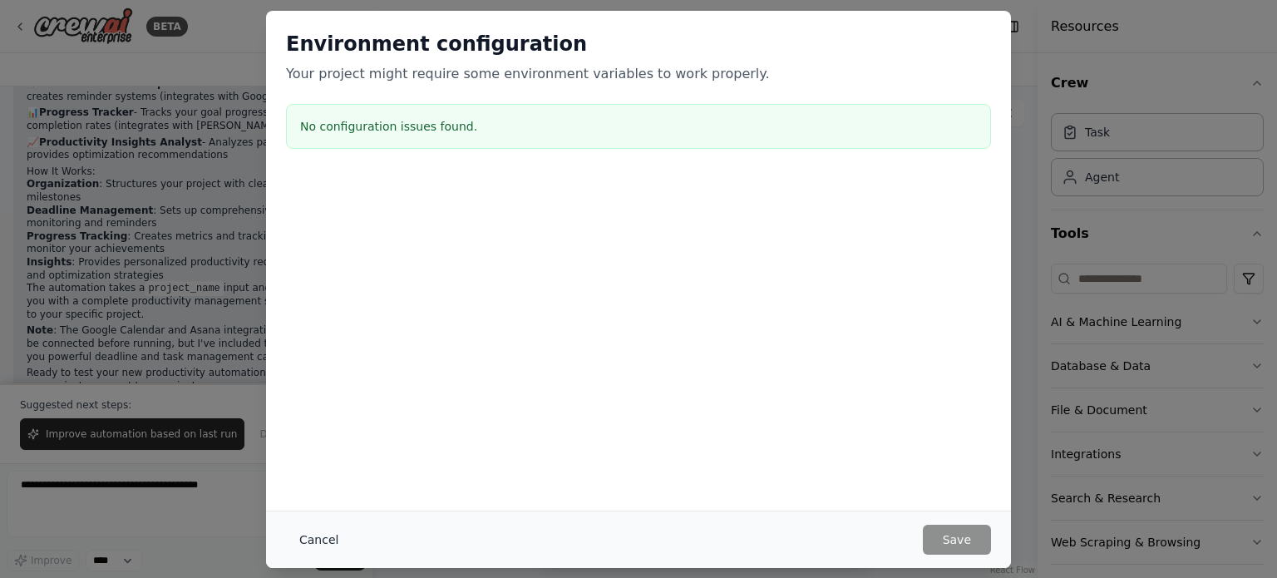
click at [325, 539] on button "Cancel" at bounding box center [319, 540] width 66 height 30
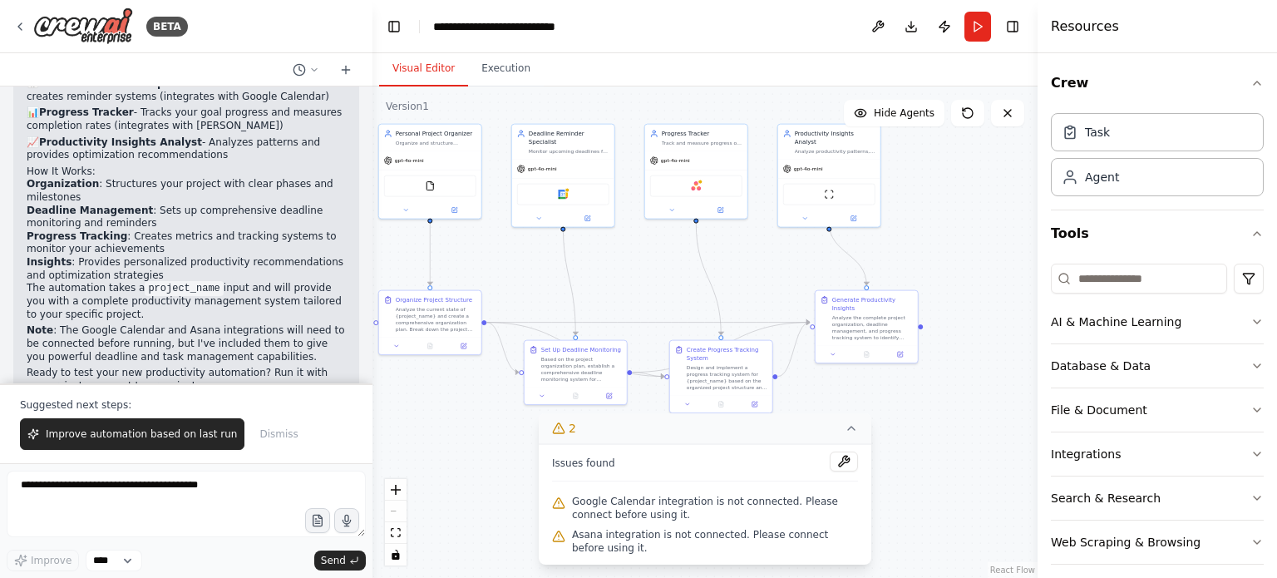
click at [853, 432] on icon at bounding box center [851, 428] width 13 height 13
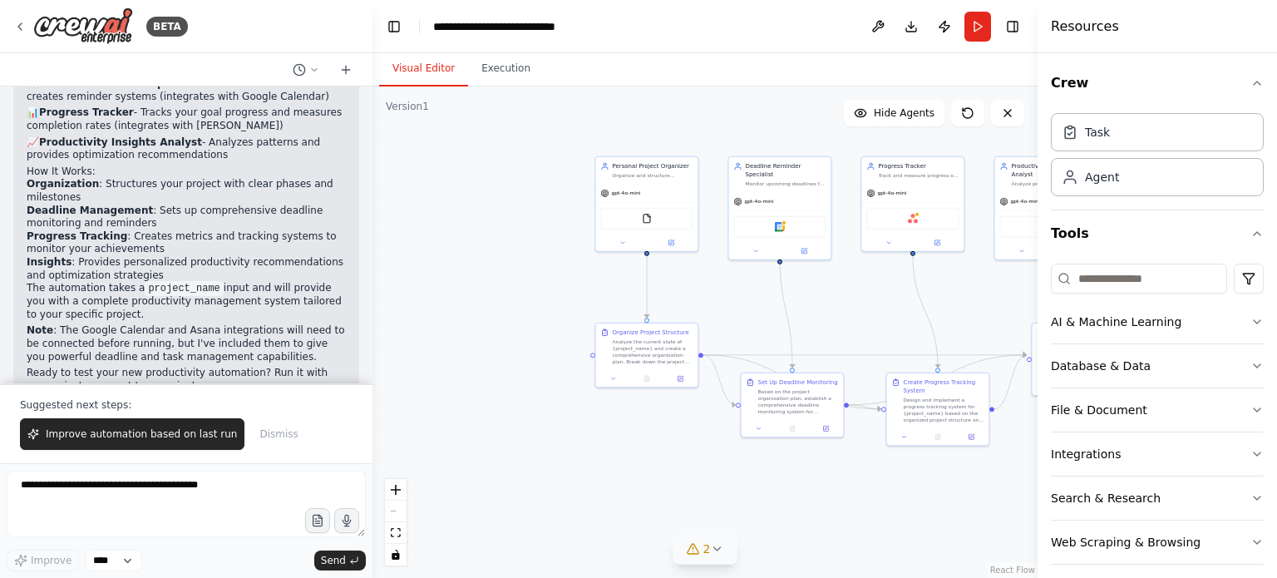
drag, startPoint x: 535, startPoint y: 431, endPoint x: 721, endPoint y: 464, distance: 188.4
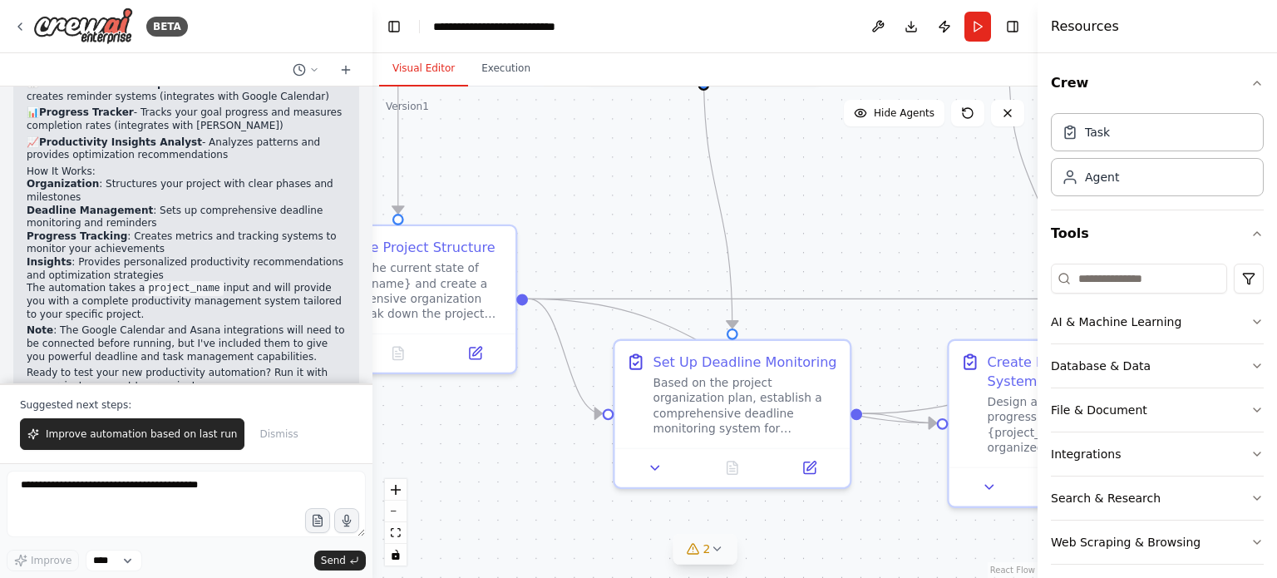
drag, startPoint x: 726, startPoint y: 489, endPoint x: 528, endPoint y: 454, distance: 201.0
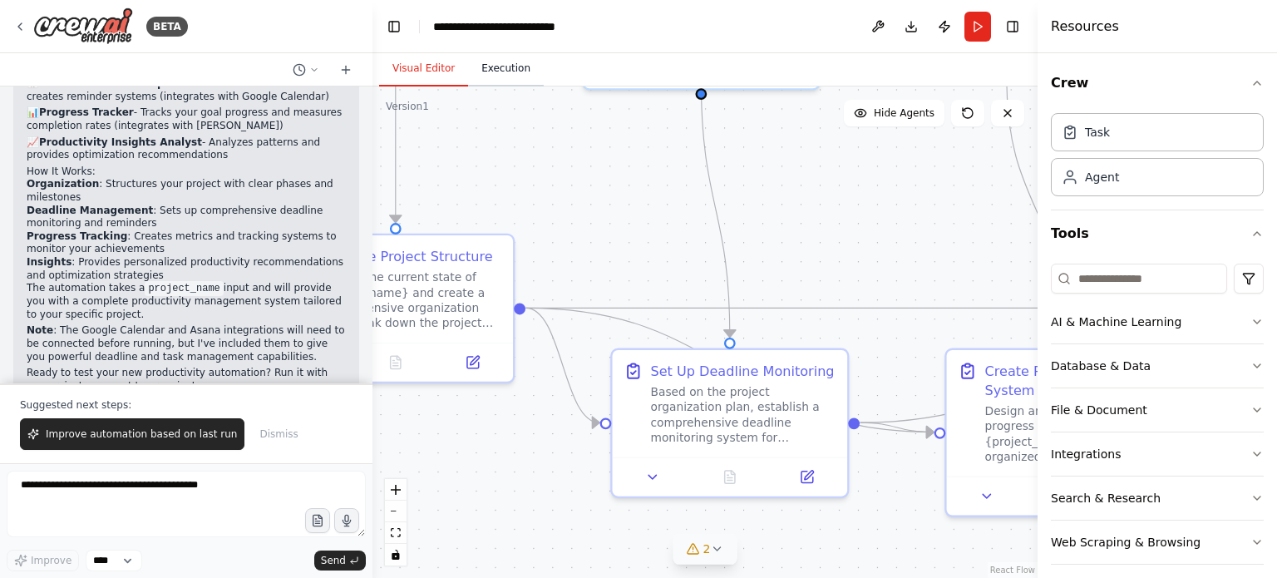
click at [500, 69] on button "Execution" at bounding box center [506, 69] width 76 height 35
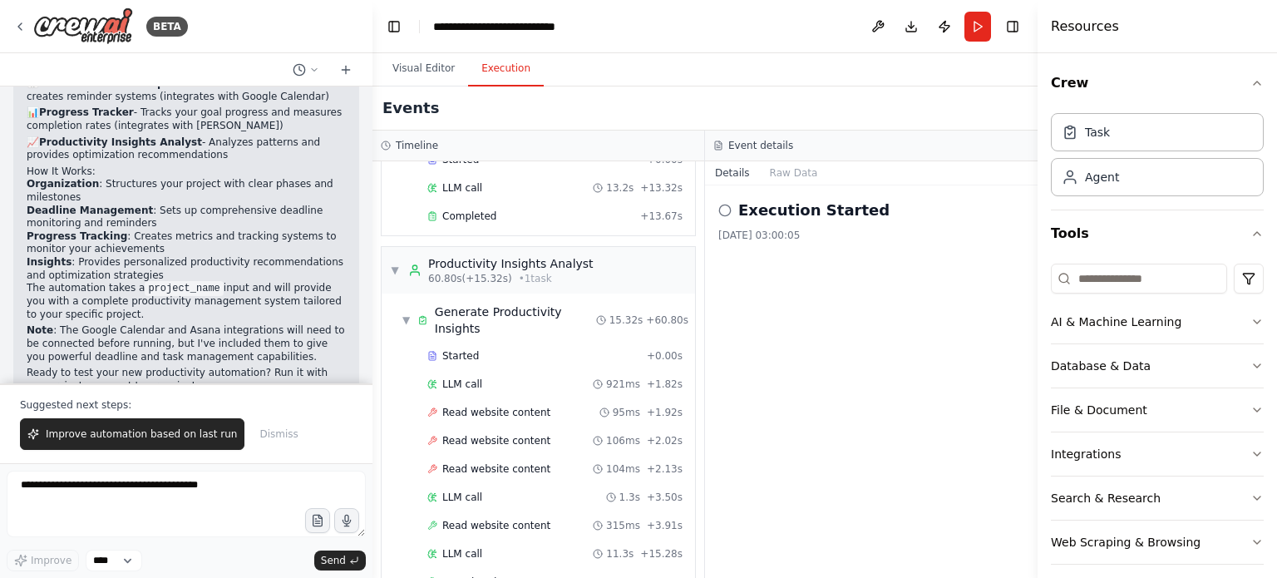
click at [724, 210] on icon at bounding box center [724, 210] width 13 height 13
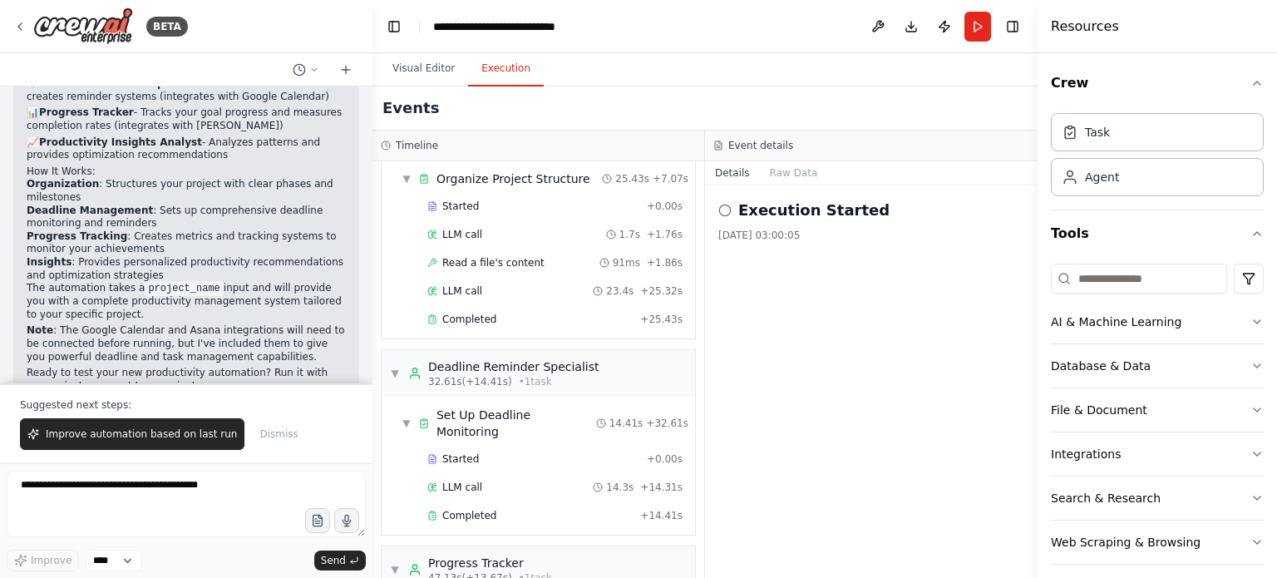
scroll to position [0, 0]
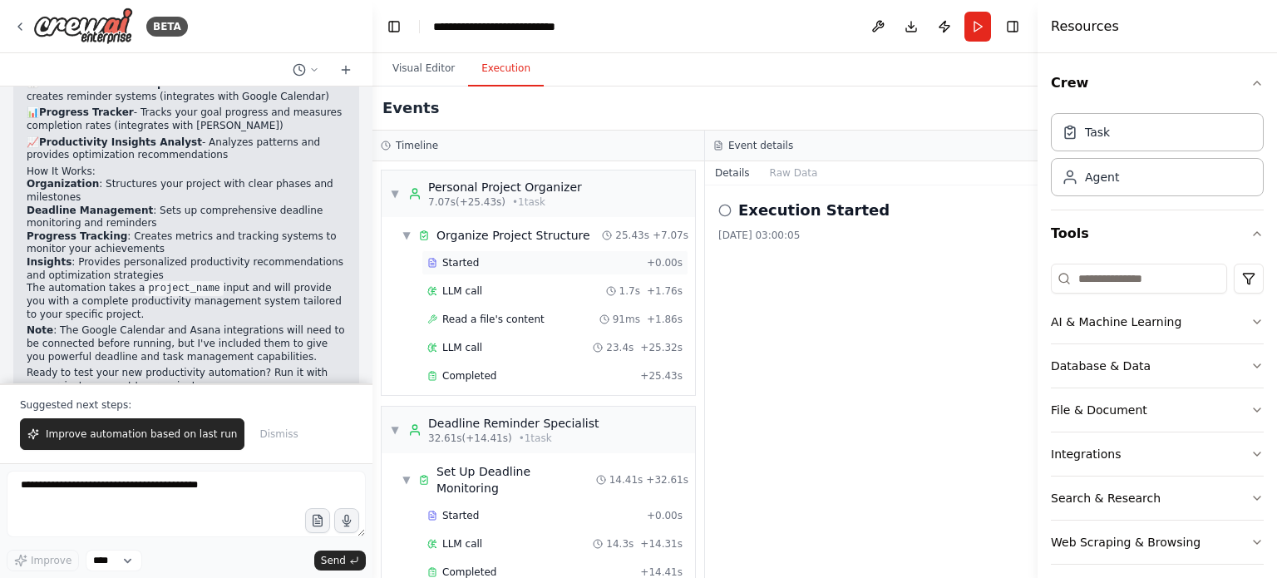
click at [459, 263] on span "Started" at bounding box center [460, 262] width 37 height 13
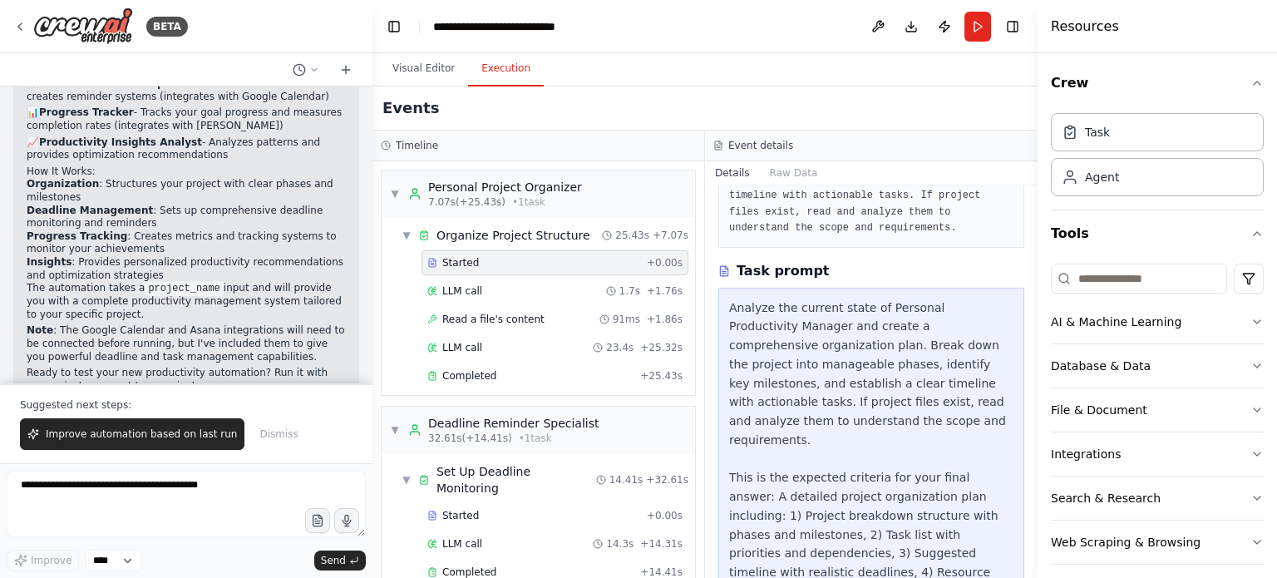
scroll to position [244, 0]
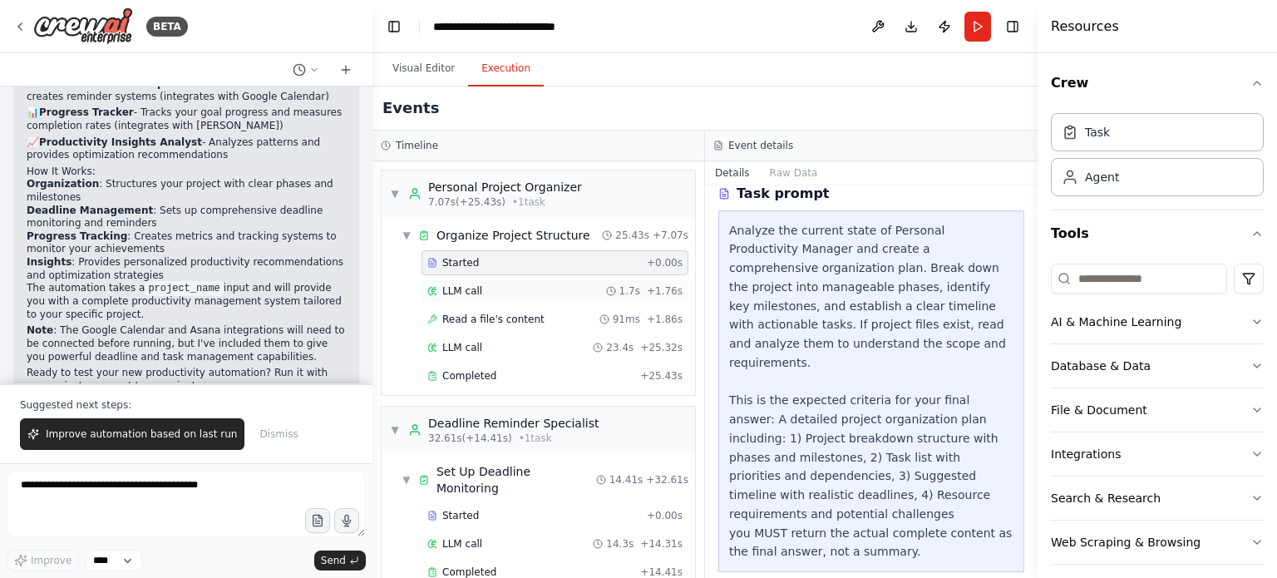
click at [494, 295] on div "LLM call 1.7s + 1.76s" at bounding box center [554, 290] width 255 height 13
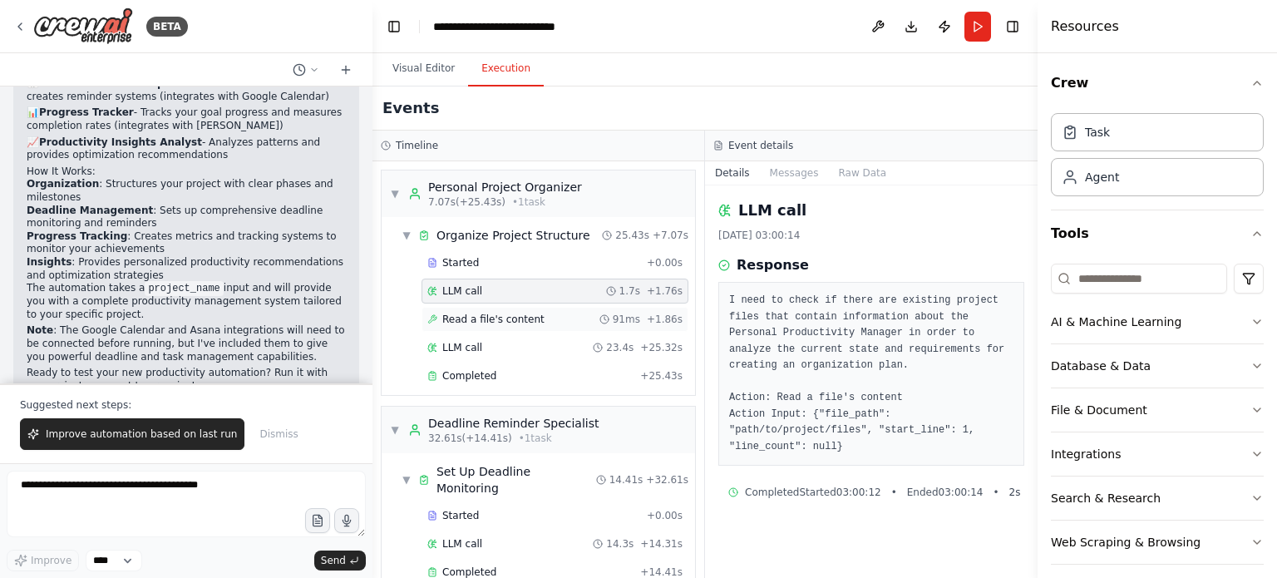
click at [487, 322] on span "Read a file's content" at bounding box center [493, 319] width 102 height 13
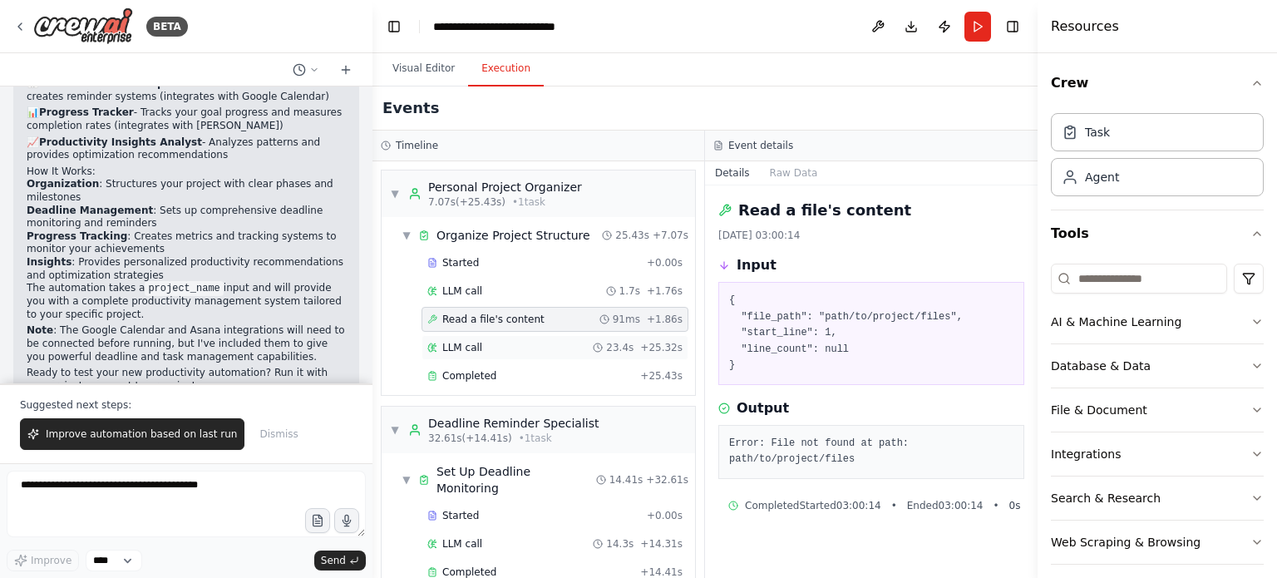
click at [472, 349] on span "LLM call" at bounding box center [462, 347] width 40 height 13
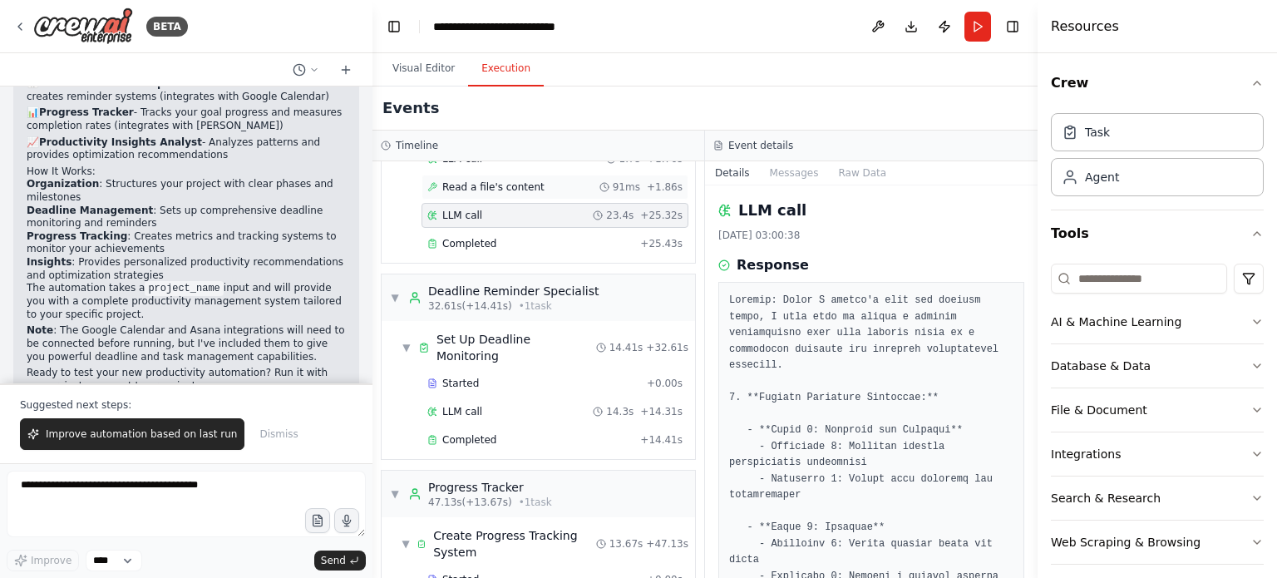
scroll to position [83, 0]
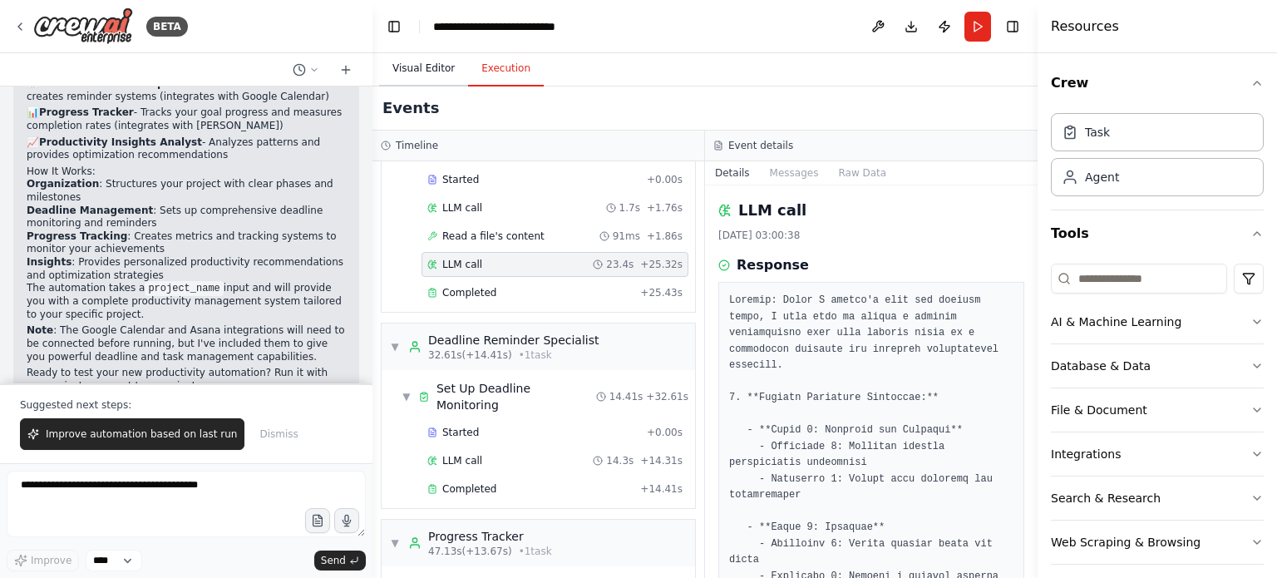
click at [433, 63] on button "Visual Editor" at bounding box center [423, 69] width 89 height 35
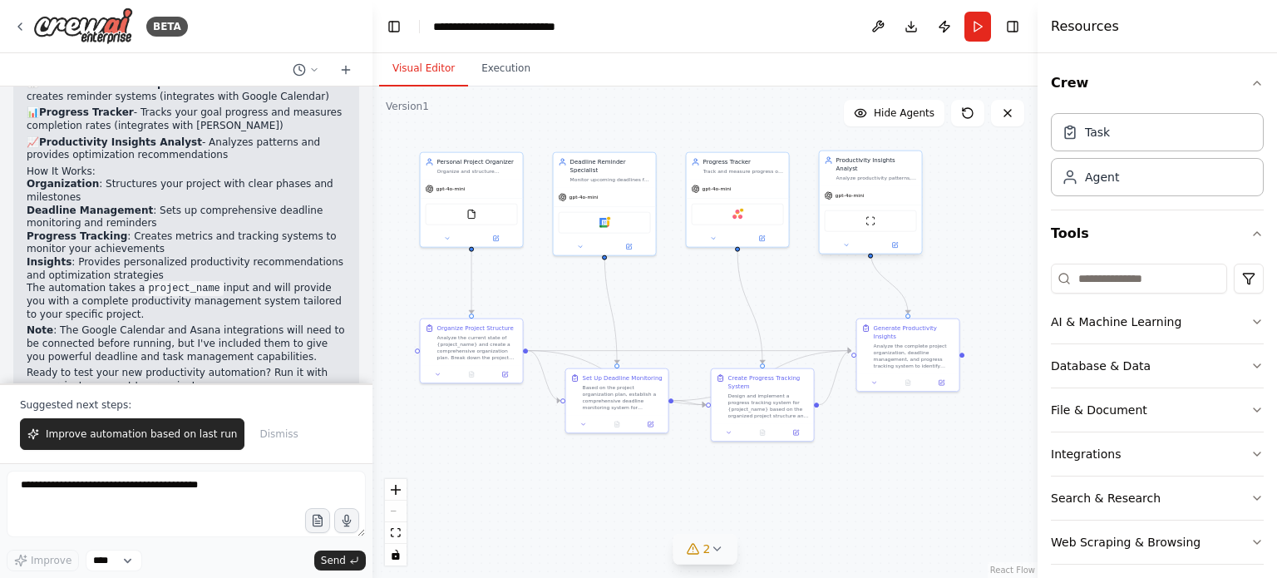
drag, startPoint x: 753, startPoint y: 232, endPoint x: 827, endPoint y: 225, distance: 73.6
click at [891, 117] on span "Hide Agents" at bounding box center [904, 112] width 61 height 13
click at [871, 110] on button "Show Agents" at bounding box center [892, 113] width 105 height 27
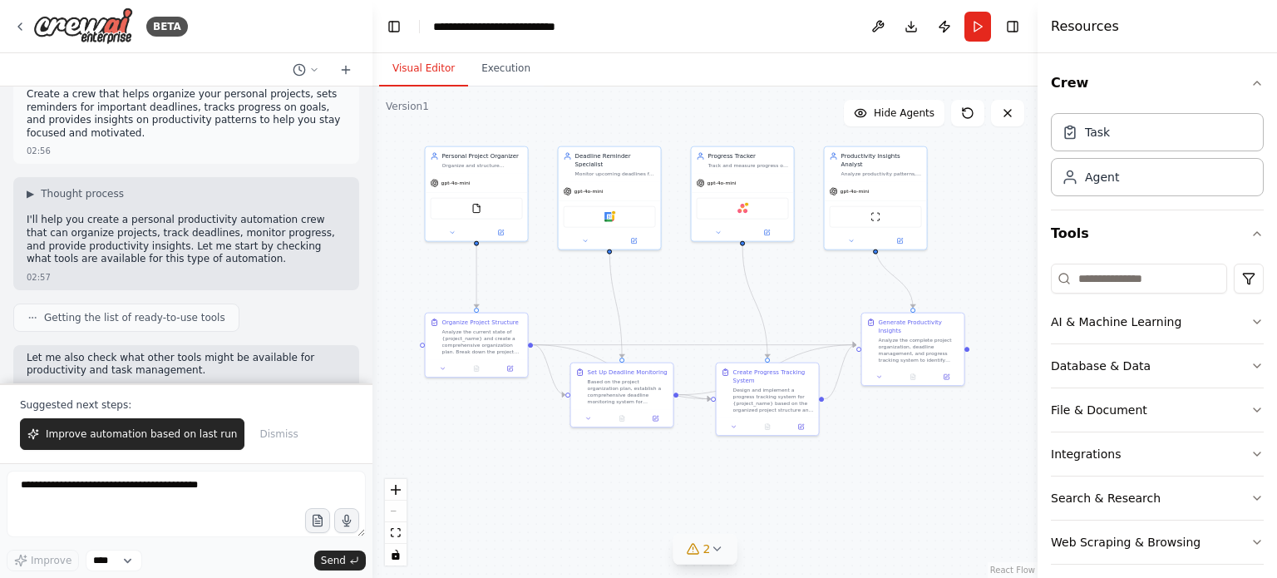
scroll to position [0, 0]
